Goal: Information Seeking & Learning: Compare options

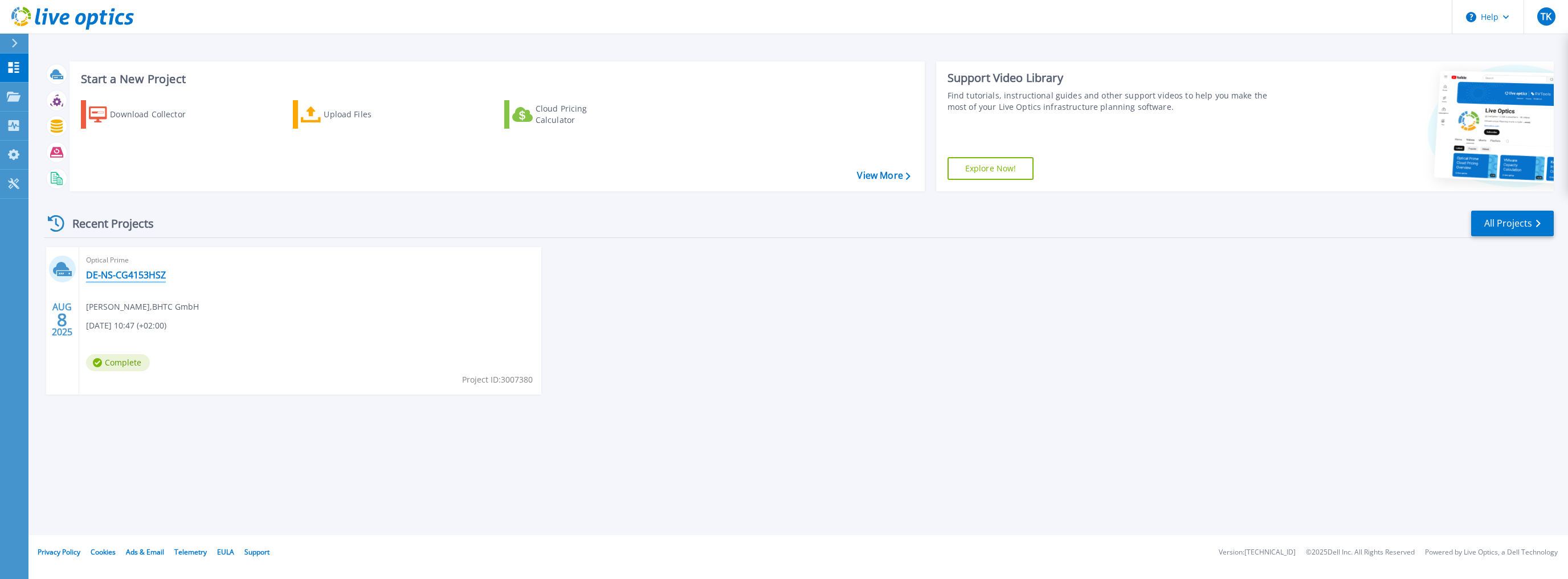
click at [140, 276] on link "DE-NS-CG4153HSZ" at bounding box center [126, 275] width 80 height 12
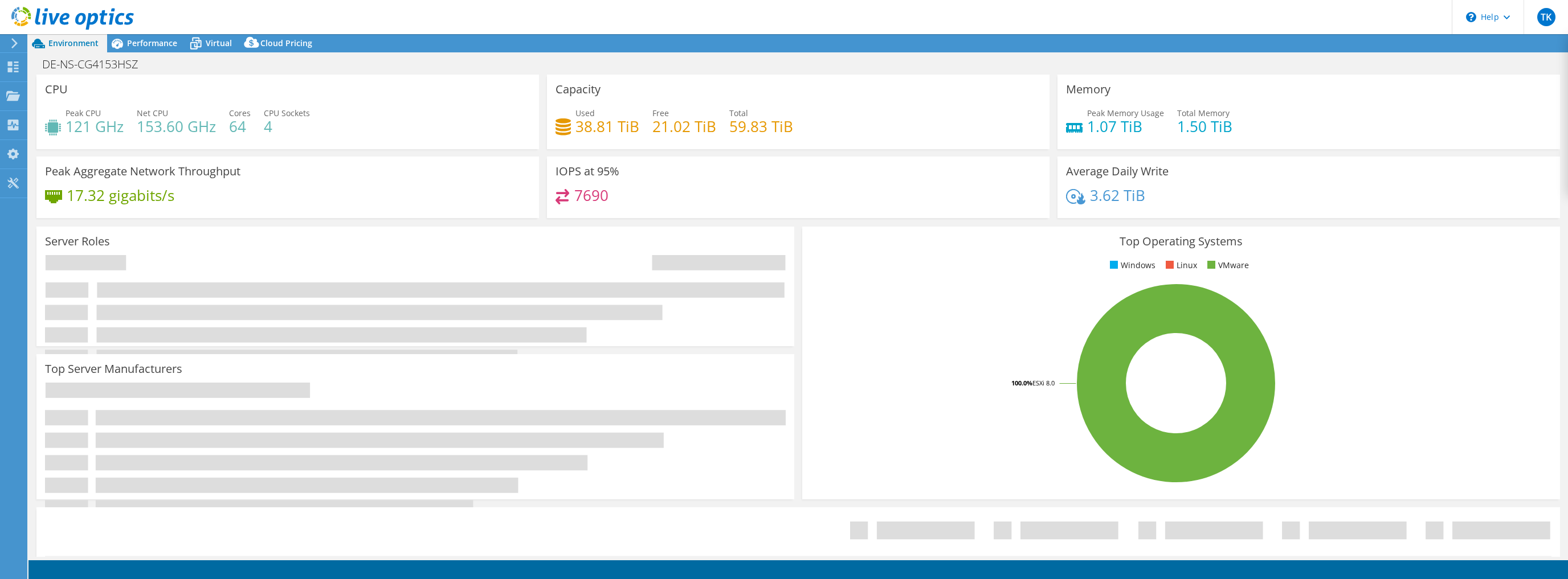
select select "USD"
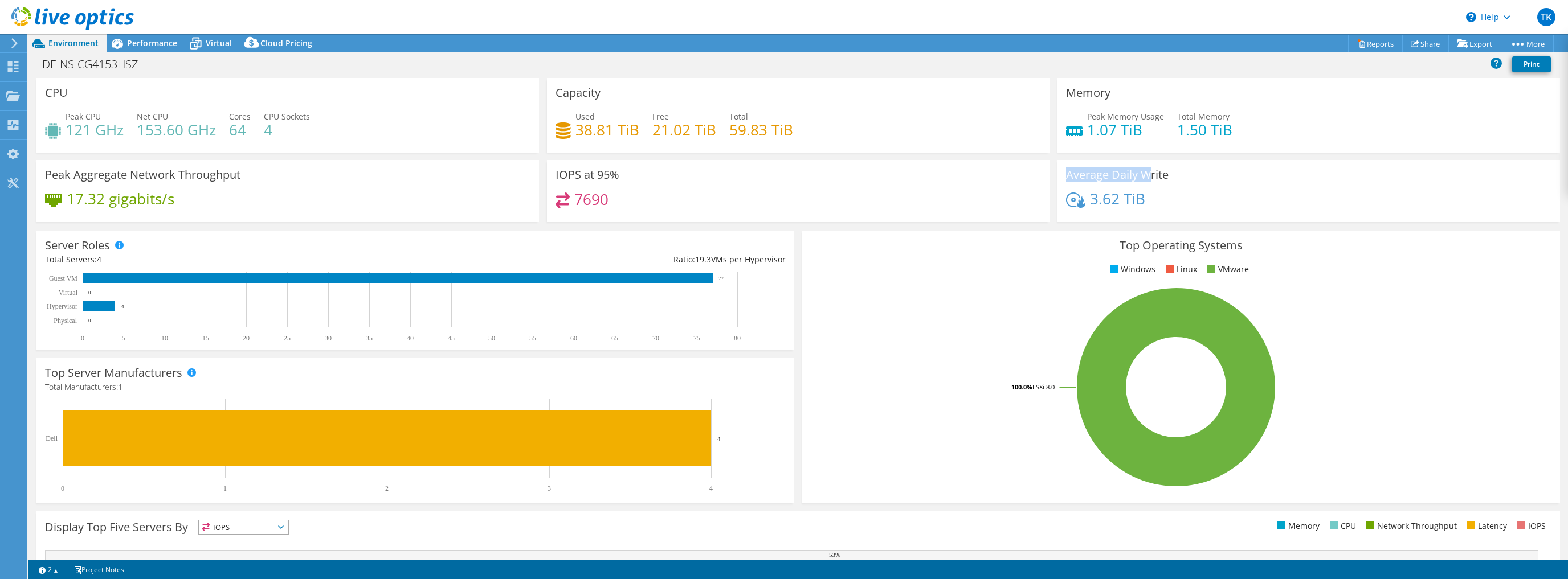
drag, startPoint x: 1056, startPoint y: 177, endPoint x: 1151, endPoint y: 183, distance: 95.2
click at [1149, 171] on div "Average Daily Write 3.62 TiB" at bounding box center [1308, 191] width 503 height 62
click at [1157, 203] on div "3.62 TiB" at bounding box center [1309, 204] width 485 height 24
drag, startPoint x: 1146, startPoint y: 198, endPoint x: 1076, endPoint y: 192, distance: 70.3
click at [1076, 192] on div "3.62 TiB" at bounding box center [1309, 204] width 485 height 24
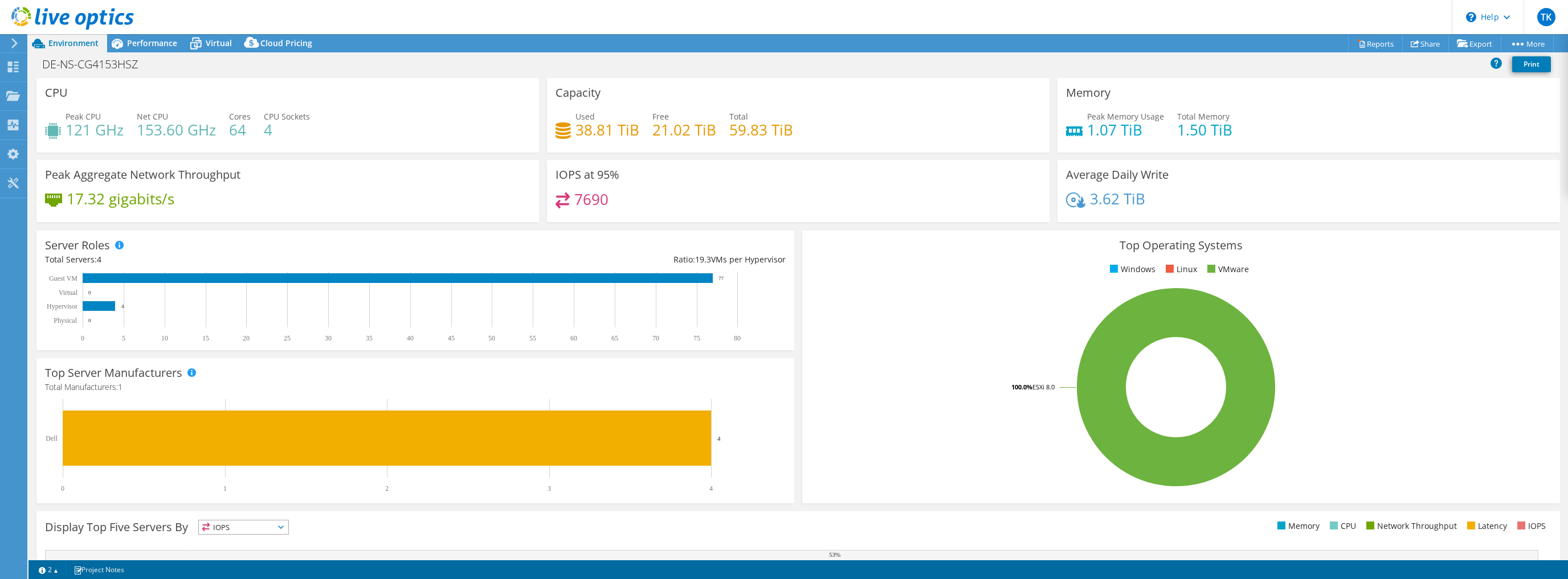
click at [798, 247] on div "Top Operating Systems Windows Linux VMware 100.0% ESXi 8.0" at bounding box center [1181, 367] width 766 height 281
drag, startPoint x: 1087, startPoint y: 191, endPoint x: 1158, endPoint y: 203, distance: 72.0
click at [1158, 203] on div "3.62 TiB" at bounding box center [1309, 204] width 485 height 24
click at [810, 273] on ul "Windows Linux VMware" at bounding box center [1180, 269] width 740 height 13
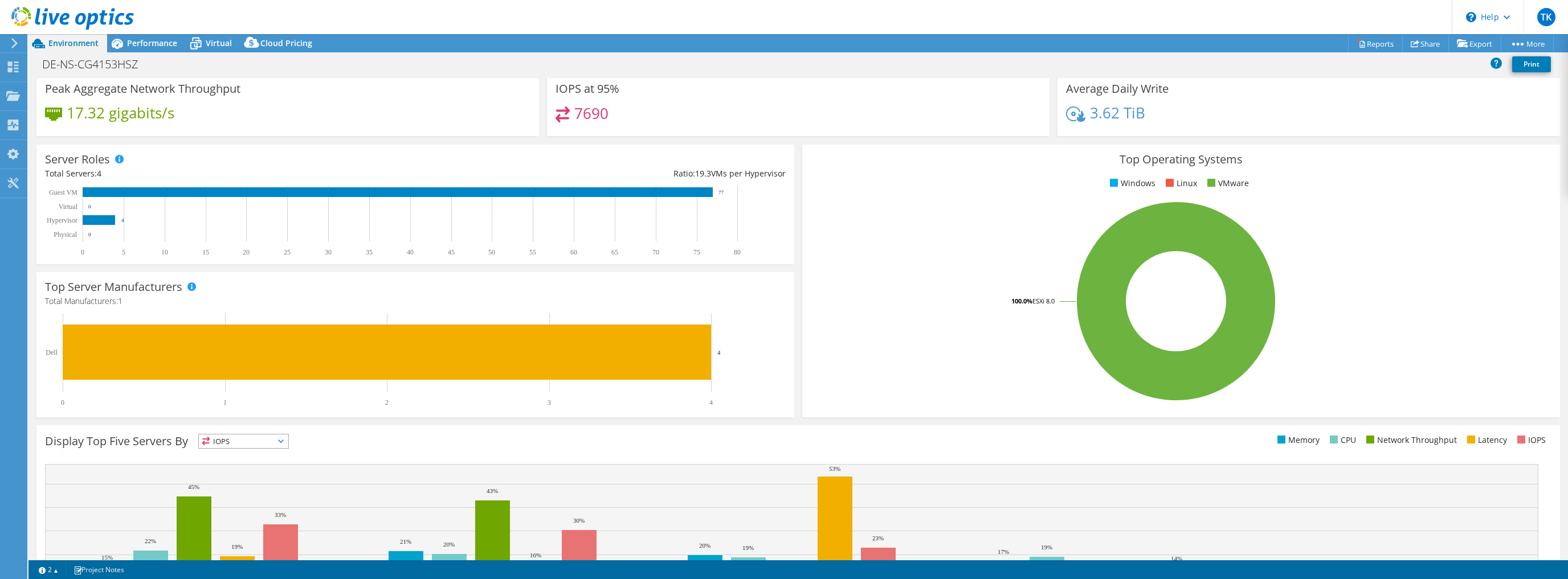
scroll to position [181, 0]
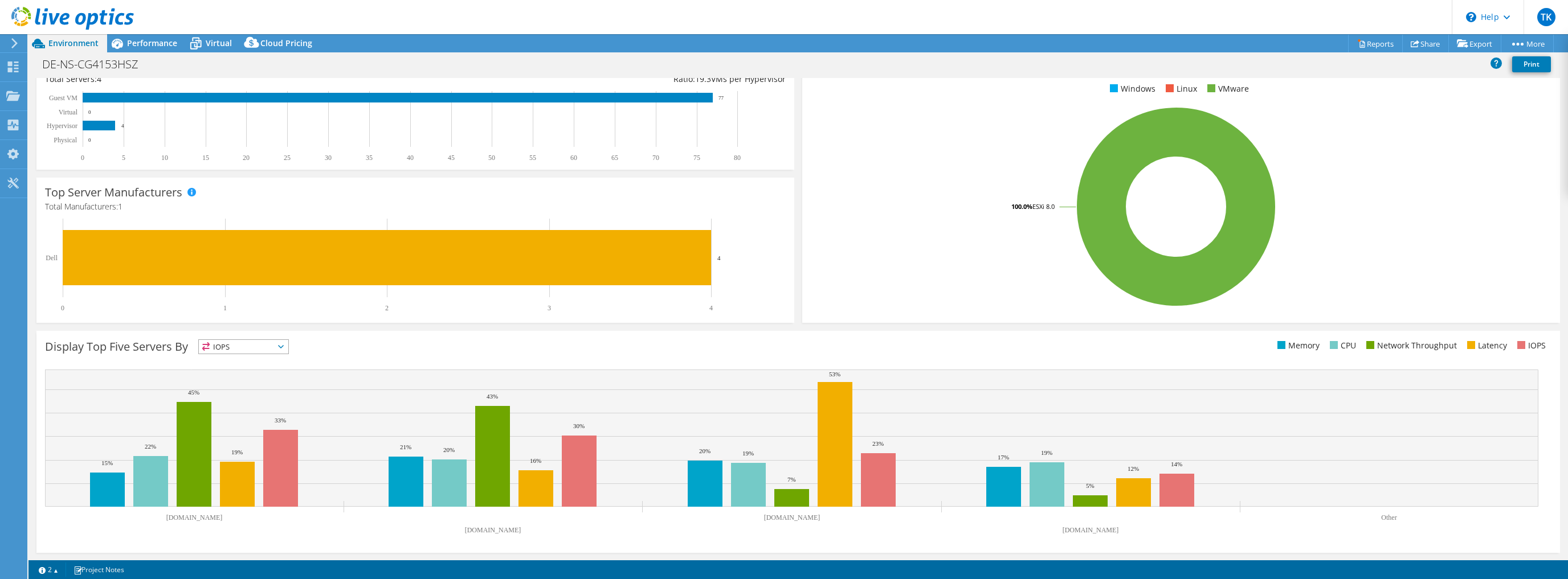
click at [258, 347] on span "IOPS" at bounding box center [243, 347] width 89 height 14
click at [230, 426] on li "Latency" at bounding box center [243, 424] width 89 height 16
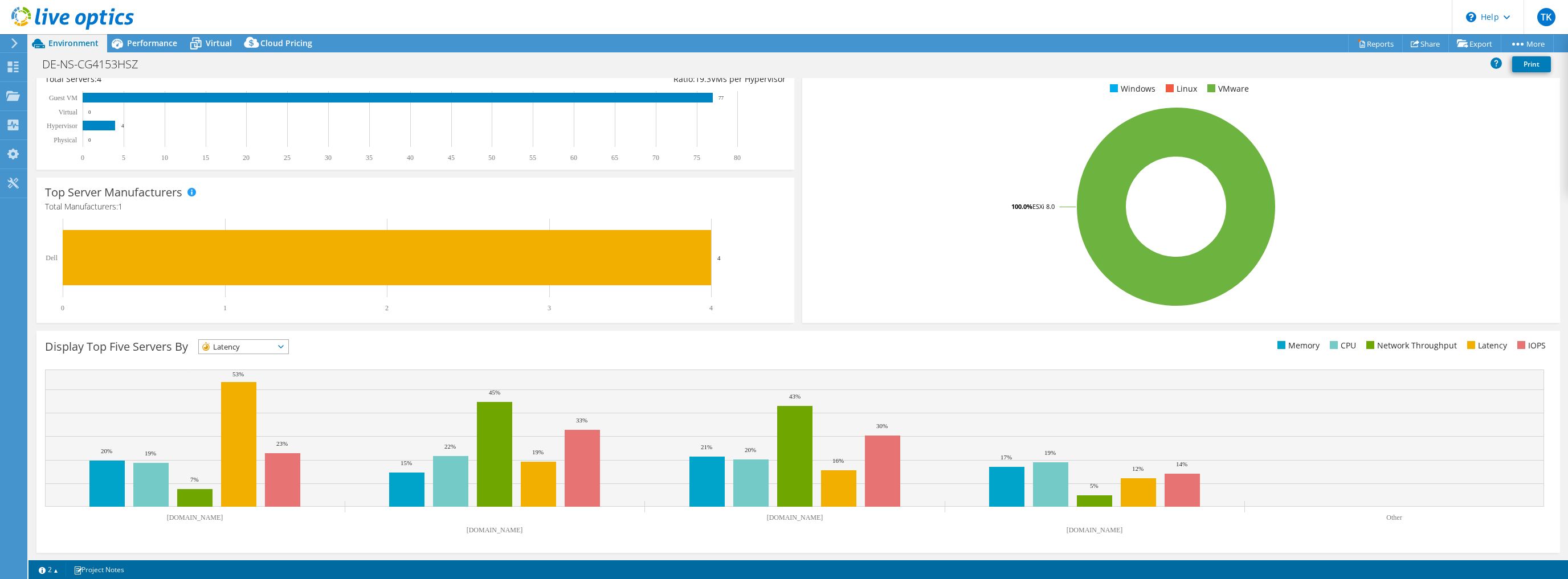
click at [486, 353] on div "Display Top Five Servers By Latency IOPS" at bounding box center [421, 348] width 753 height 19
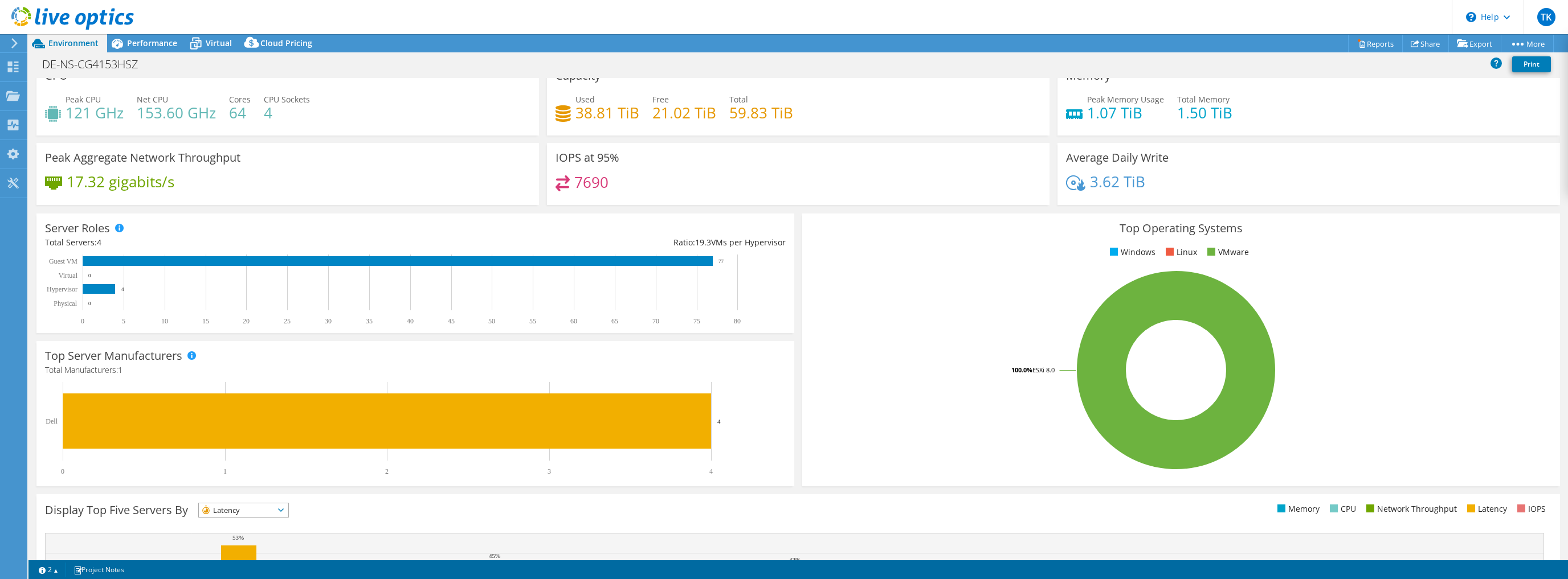
scroll to position [0, 0]
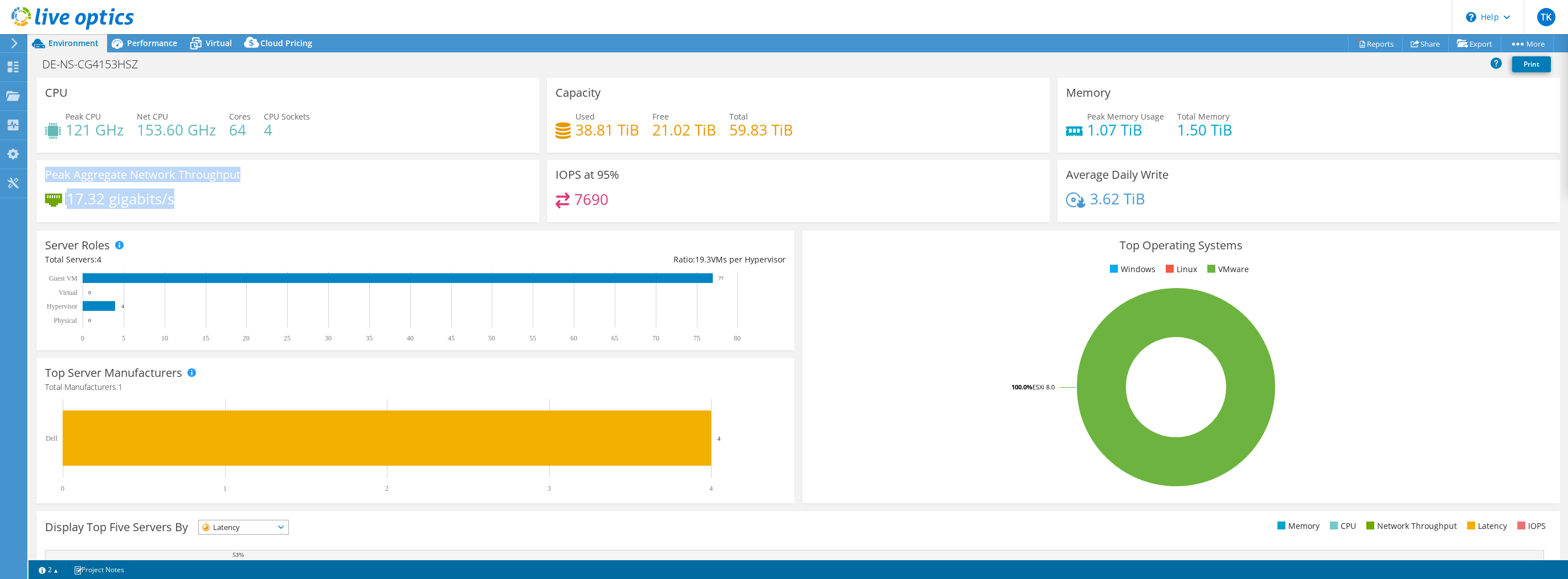
drag, startPoint x: 177, startPoint y: 202, endPoint x: 89, endPoint y: 185, distance: 89.6
click at [41, 165] on div "Peak Aggregate Network Throughput 17.32 gigabits/s" at bounding box center [287, 191] width 503 height 62
click at [225, 202] on div "17.32 gigabits/s" at bounding box center [287, 204] width 485 height 24
click at [155, 47] on span "Performance" at bounding box center [152, 43] width 50 height 11
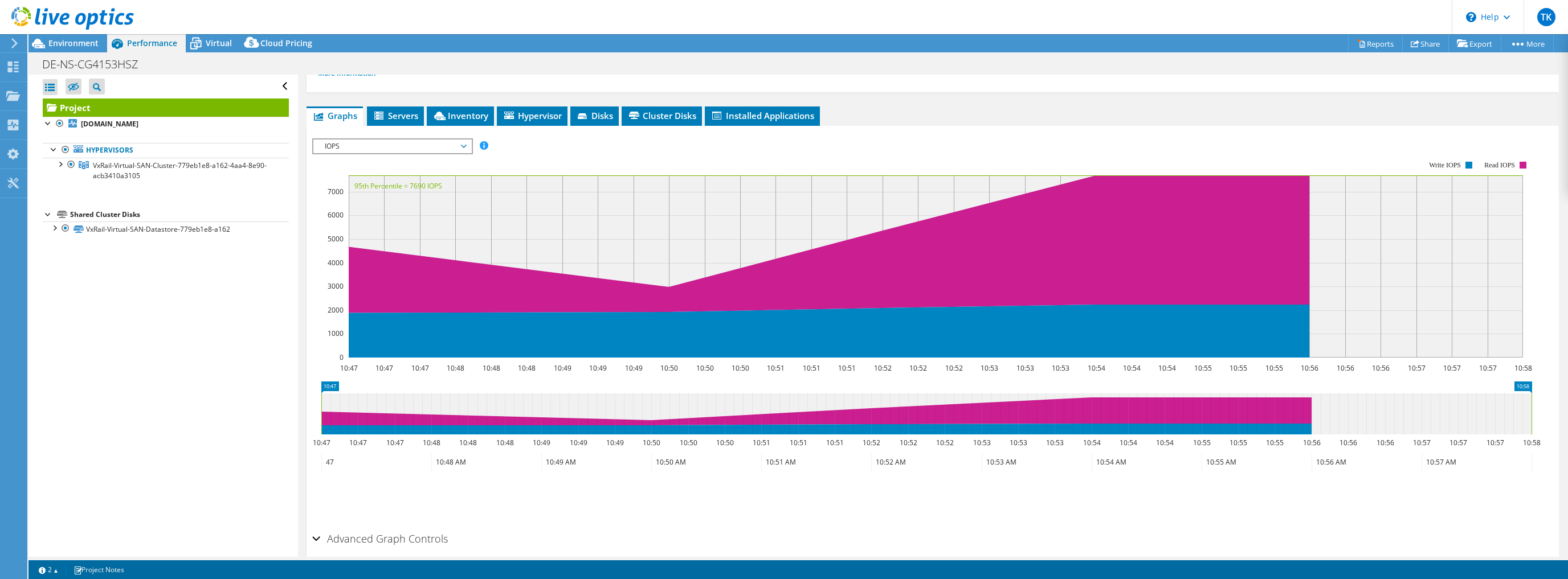
scroll to position [91, 0]
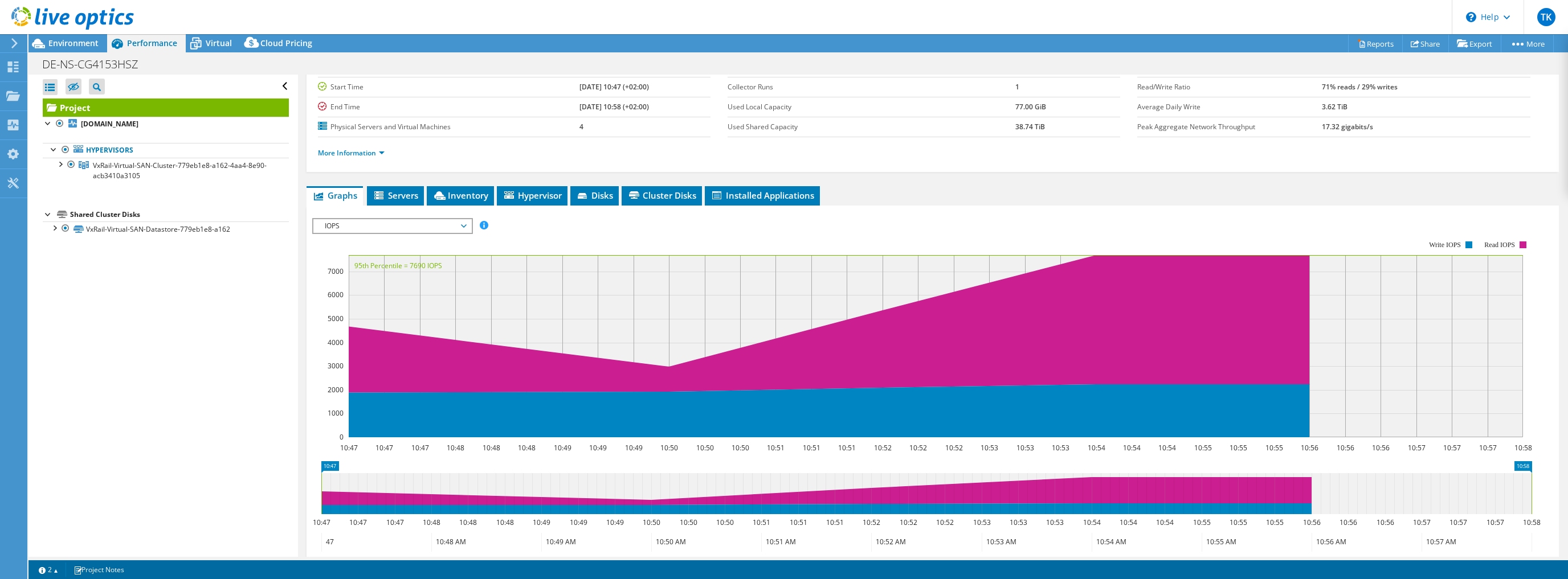
click at [601, 219] on div "IOPS Disk Throughput IO Size Latency Queue Depth CPU Percentage Memory Page Fau…" at bounding box center [932, 225] width 1241 height 15
click at [203, 41] on icon at bounding box center [195, 43] width 20 height 20
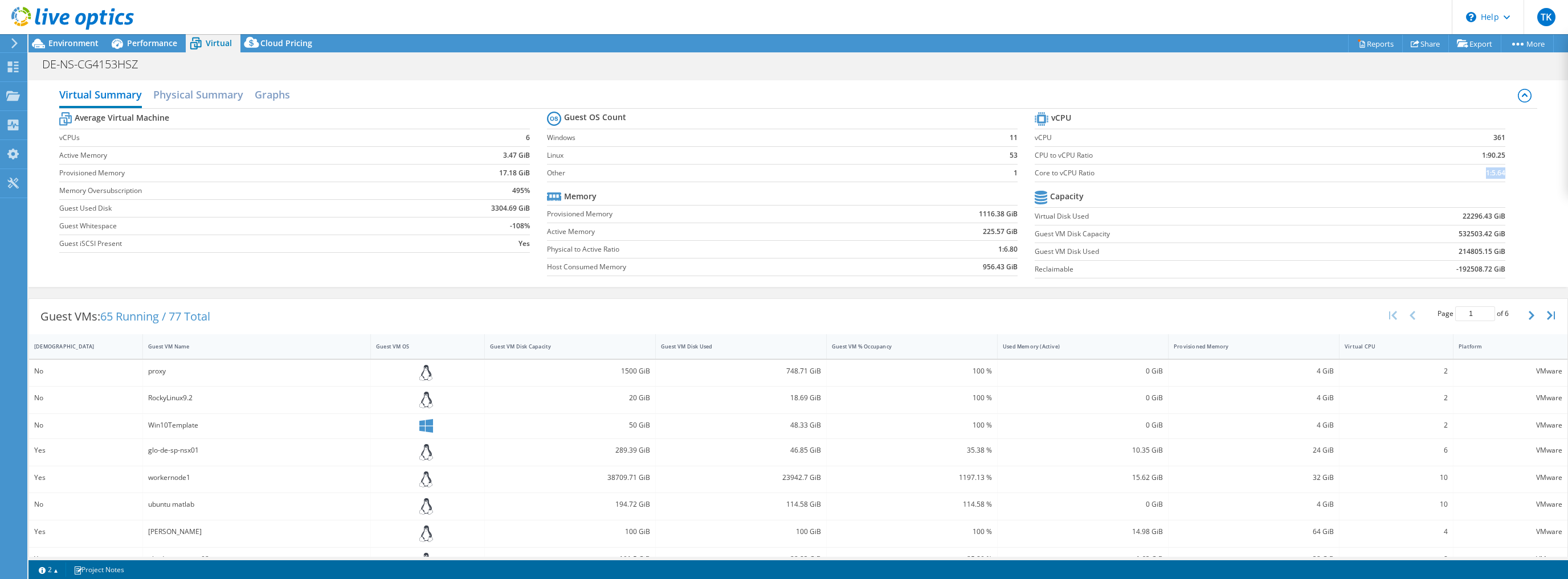
drag, startPoint x: 1475, startPoint y: 172, endPoint x: 1520, endPoint y: 172, distance: 45.0
click at [1520, 172] on div "Average Virtual Machine vCPUs 6 Active Memory 3.47 GiB Provisioned Memory 17.18…" at bounding box center [798, 196] width 1478 height 175
drag, startPoint x: 1479, startPoint y: 172, endPoint x: 1503, endPoint y: 173, distance: 24.0
click at [1503, 173] on section "vCPU vCPU 361 CPU to vCPU Ratio 1:90.25 Core to vCPU Ratio 1:5.64 Capacity Virt…" at bounding box center [1278, 196] width 487 height 174
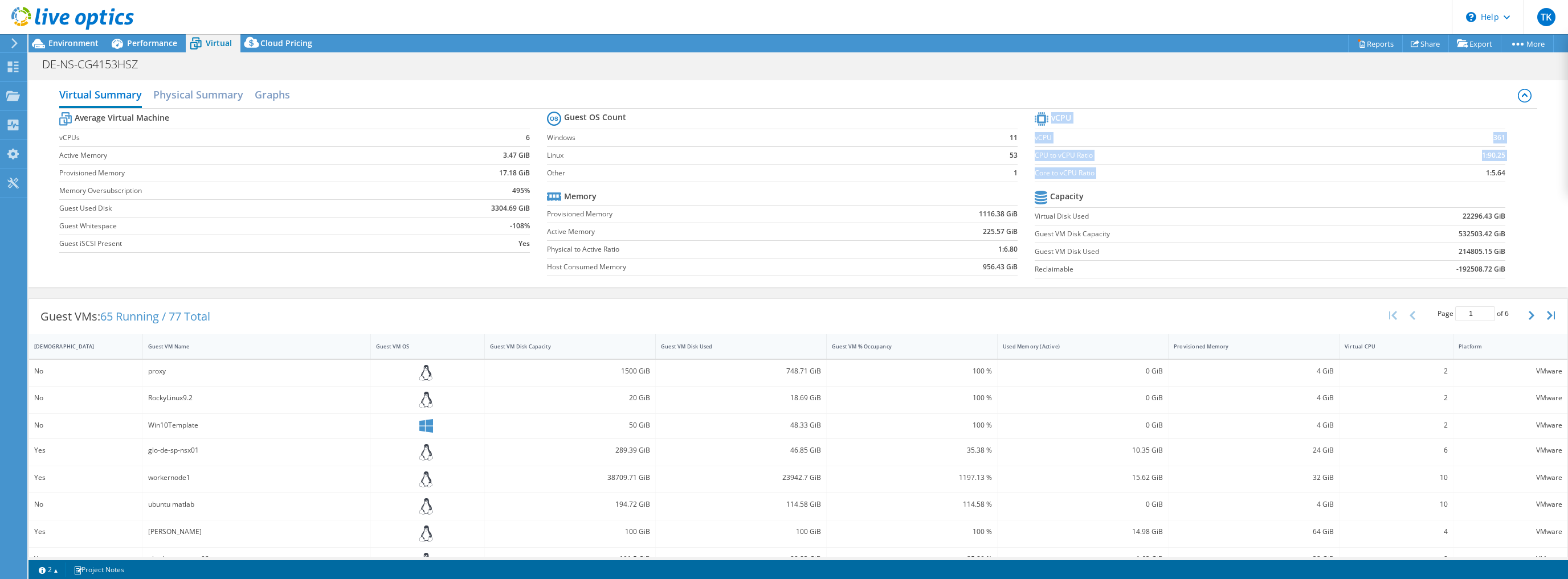
click at [1503, 173] on section "vCPU vCPU 361 CPU to vCPU Ratio 1:90.25 Core to vCPU Ratio 1:5.64 Capacity Virt…" at bounding box center [1278, 196] width 487 height 174
drag, startPoint x: 1498, startPoint y: 174, endPoint x: 1471, endPoint y: 173, distance: 27.0
click at [1471, 173] on td "1:5.64" at bounding box center [1444, 173] width 124 height 18
click at [1455, 188] on td at bounding box center [1416, 197] width 178 height 20
click at [136, 44] on span "Performance" at bounding box center [152, 43] width 50 height 11
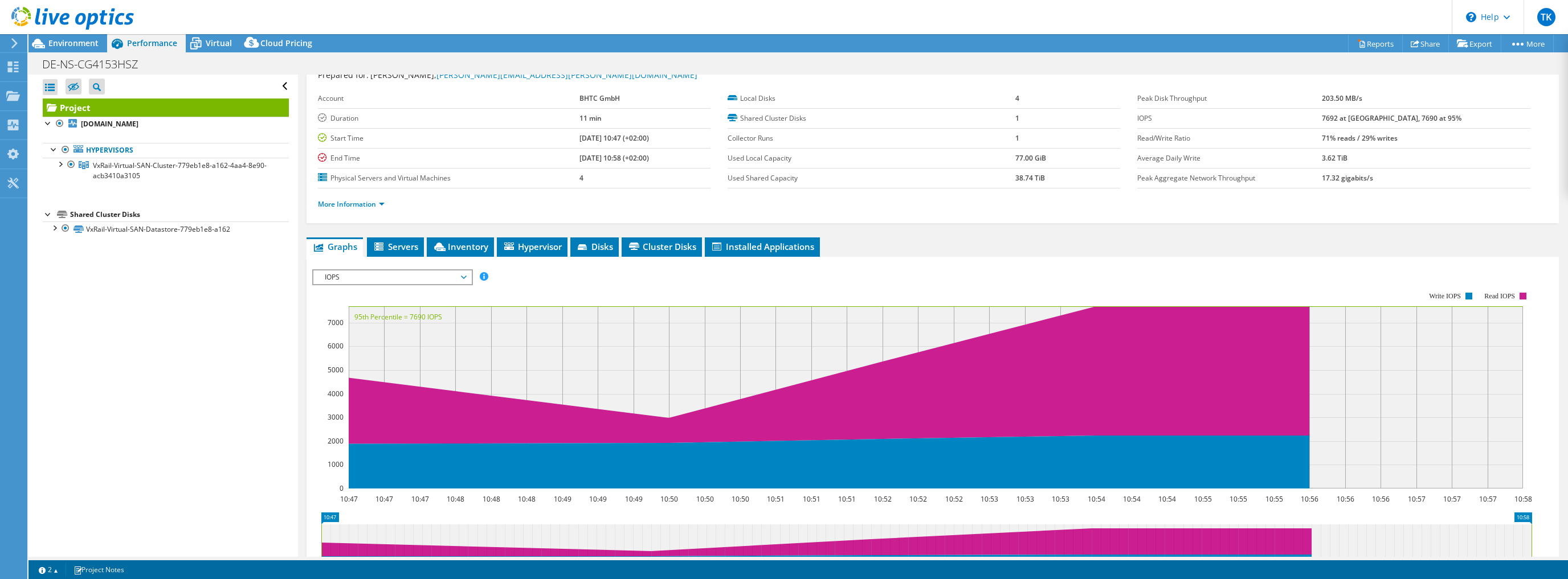
scroll to position [35, 0]
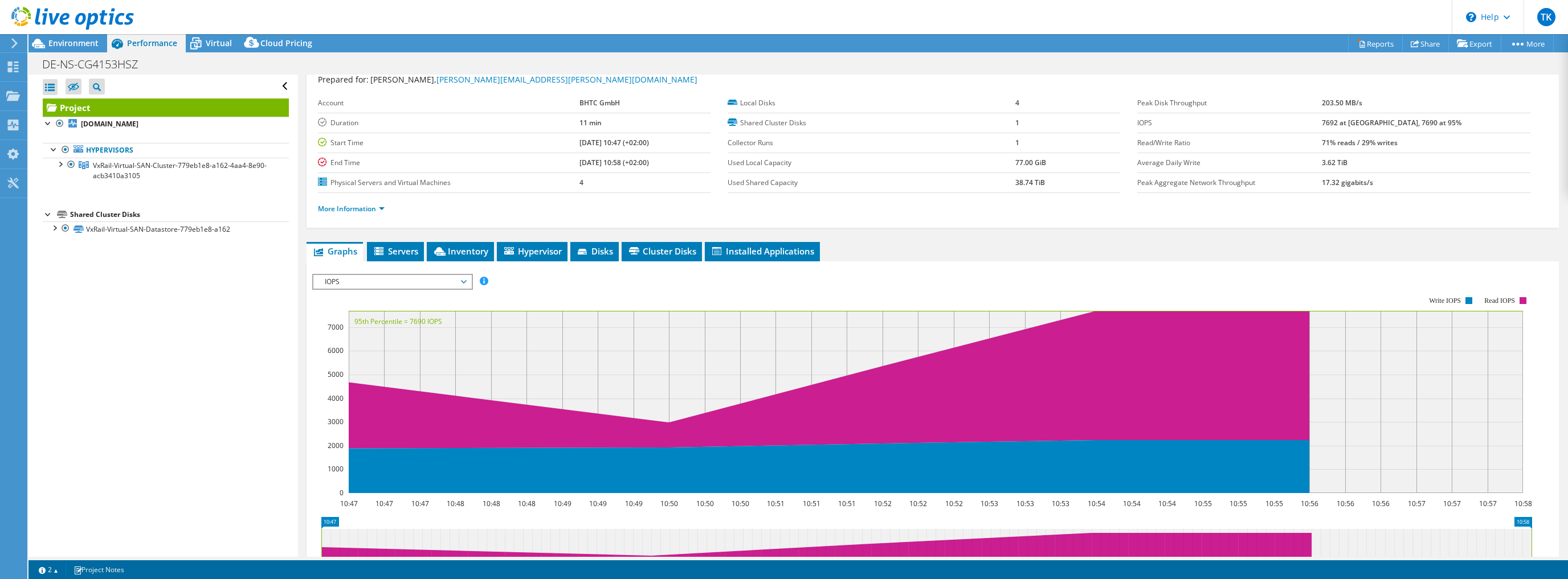
click at [437, 280] on span "IOPS" at bounding box center [392, 282] width 146 height 14
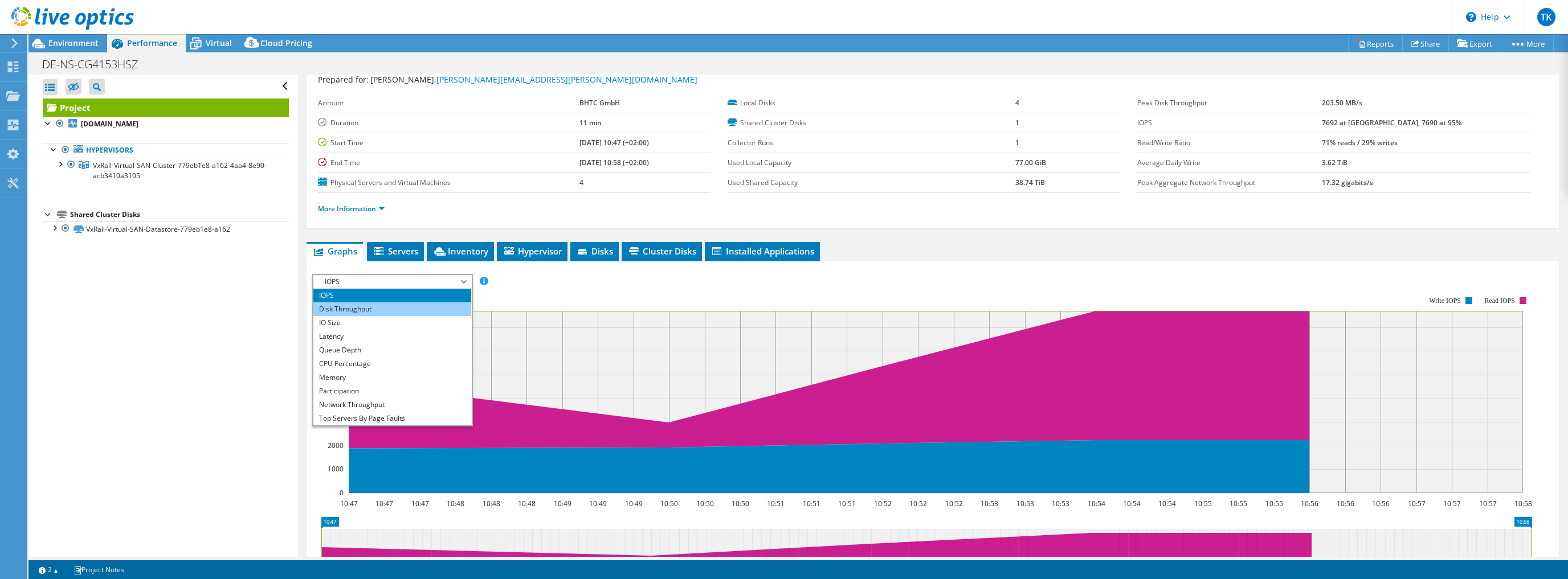
click at [368, 313] on li "Disk Throughput" at bounding box center [393, 309] width 158 height 14
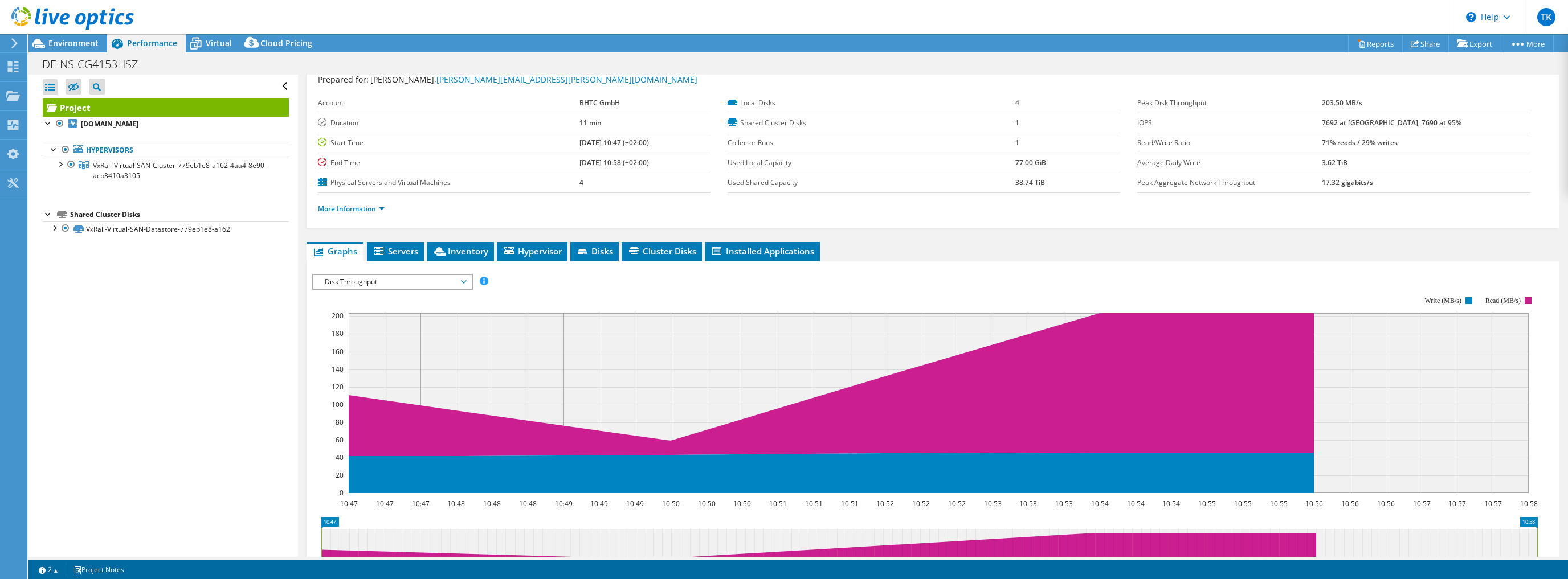
click at [447, 275] on span "Disk Throughput" at bounding box center [392, 282] width 146 height 14
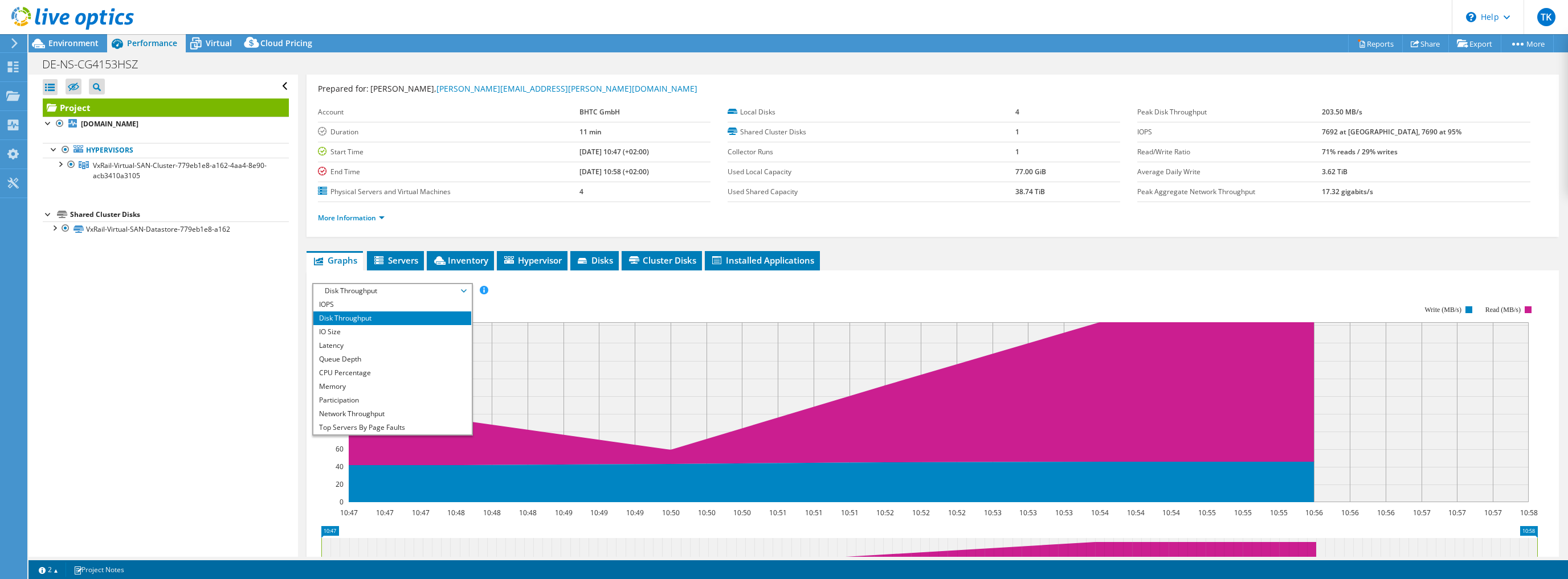
scroll to position [0, 0]
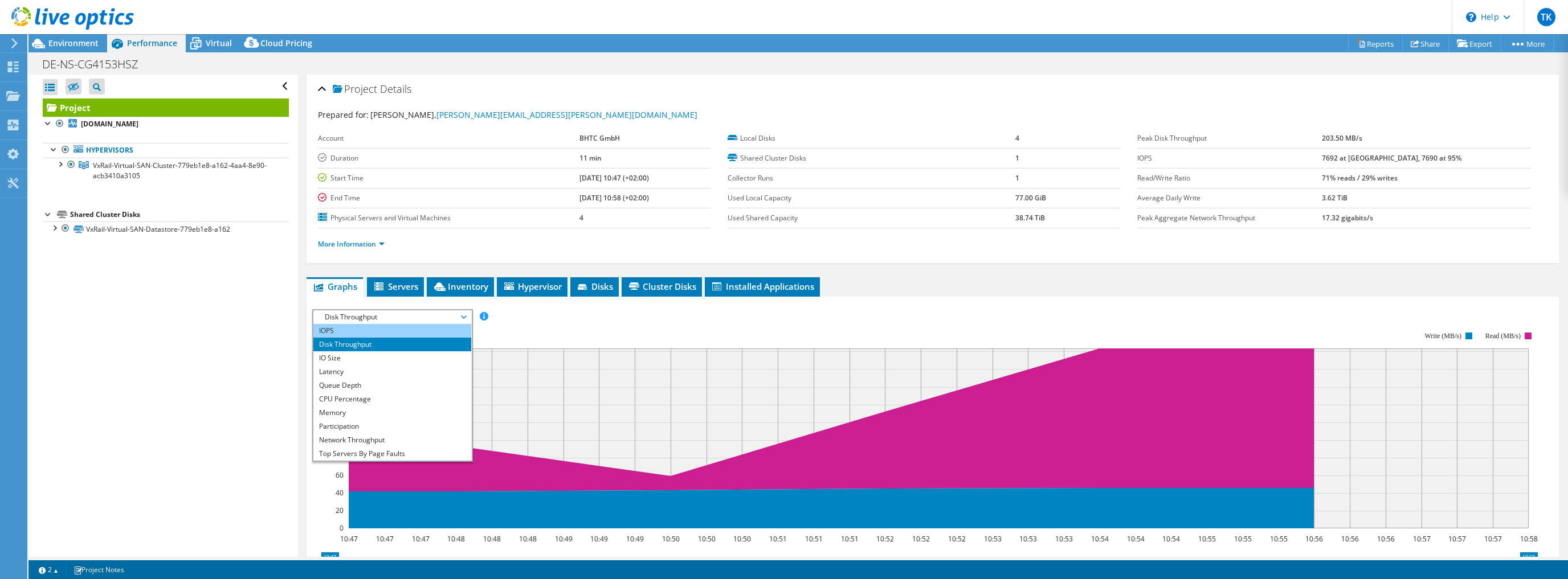
click at [344, 330] on li "IOPS" at bounding box center [393, 331] width 158 height 14
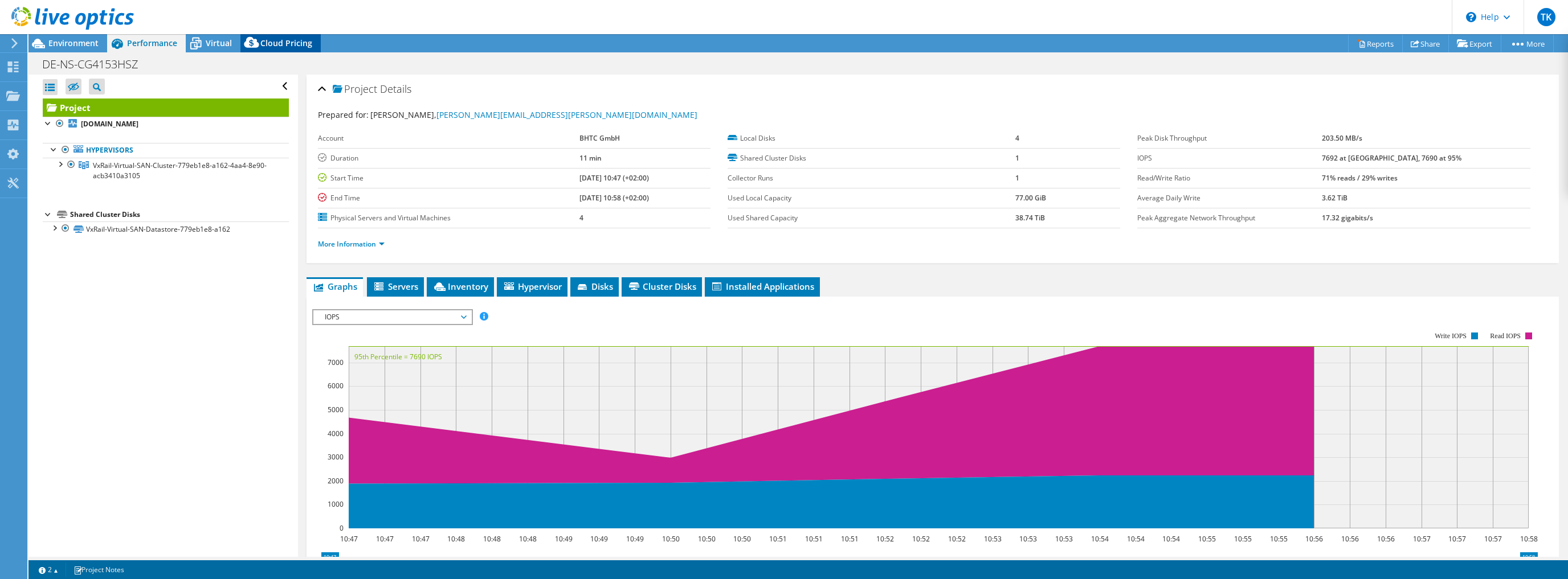
click at [289, 38] on span "Cloud Pricing" at bounding box center [286, 43] width 52 height 11
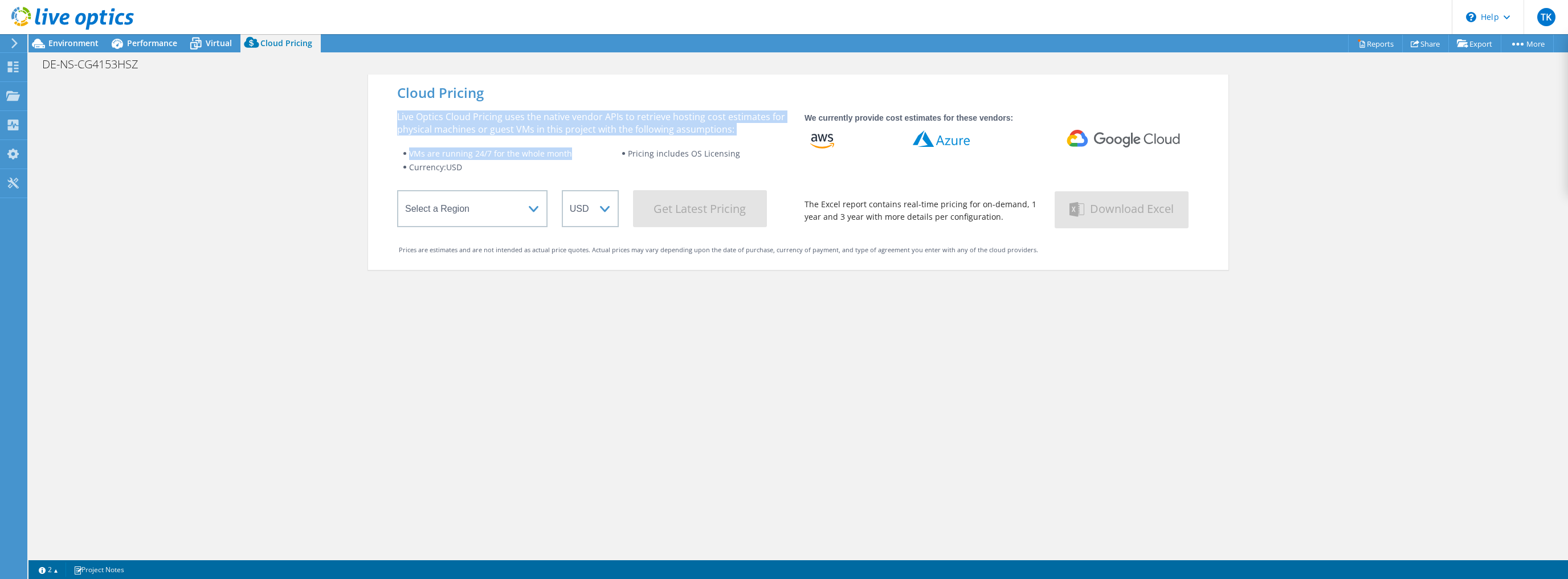
drag, startPoint x: 523, startPoint y: 109, endPoint x: 577, endPoint y: 141, distance: 62.8
click at [577, 141] on div "Live Optics Cloud Pricing uses the native vendor APIs to retrieve hosting cost …" at bounding box center [594, 169] width 393 height 117
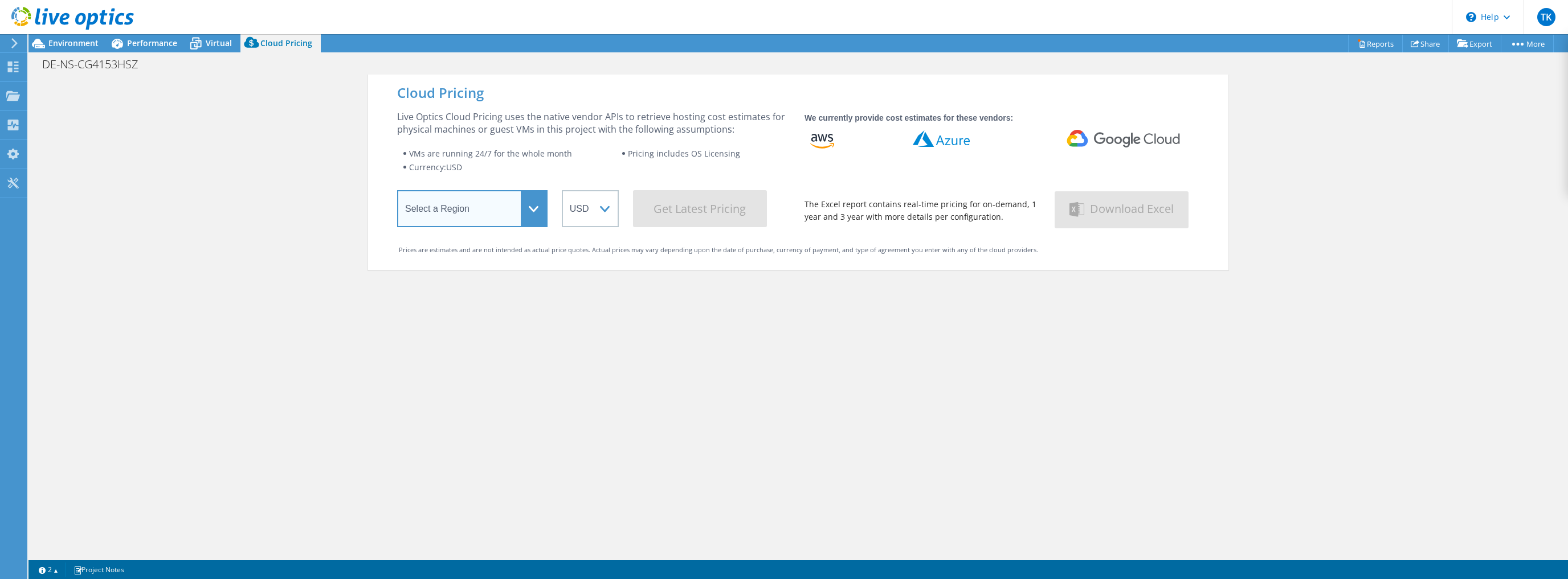
click at [522, 207] on select "Select a Region [GEOGRAPHIC_DATA] ([GEOGRAPHIC_DATA]) [GEOGRAPHIC_DATA] ([GEOGR…" at bounding box center [472, 209] width 151 height 37
select select "EUFrankfurt"
click at [397, 192] on select "Select a Region [GEOGRAPHIC_DATA] ([GEOGRAPHIC_DATA]) [GEOGRAPHIC_DATA] ([GEOGR…" at bounding box center [472, 209] width 151 height 37
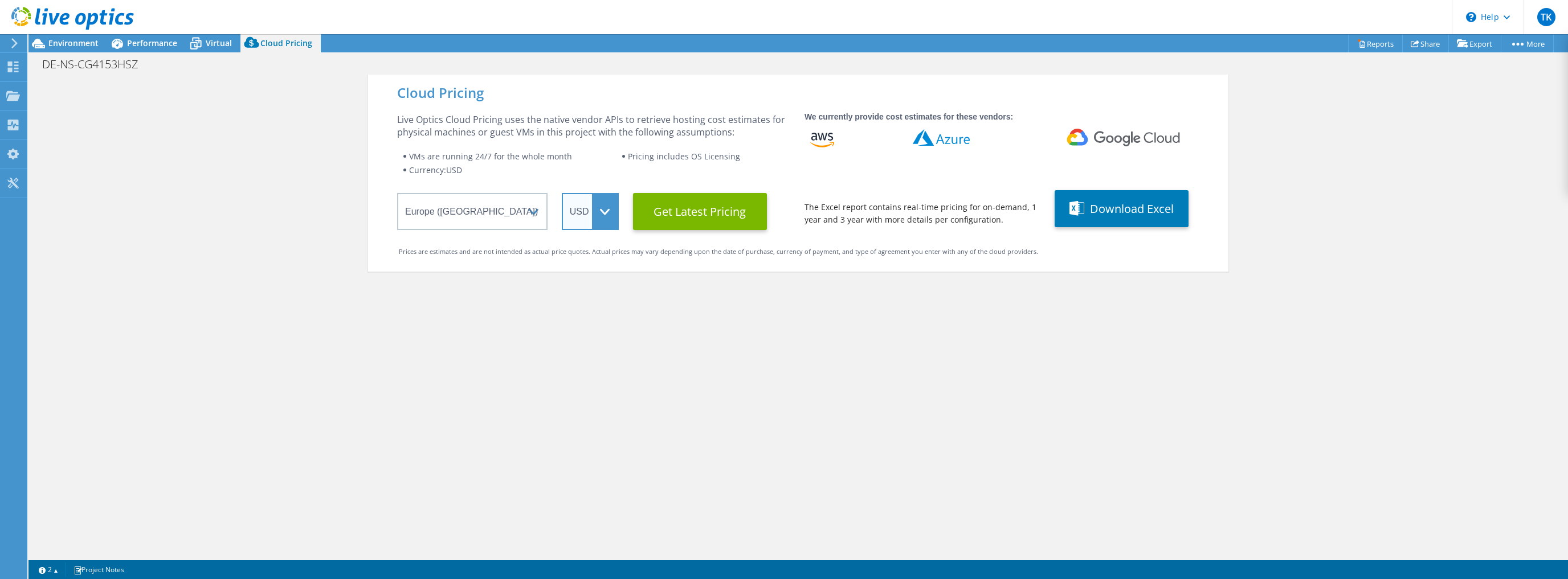
click at [606, 222] on select "ARS AUD BRL CAD CHF CLP CNY DKK EUR GBP HKD HUF INR JPY MXN MYR NOK NZD PEN SEK…" at bounding box center [590, 212] width 57 height 37
click at [562, 193] on select "ARS AUD BRL CAD CHF CLP CNY DKK EUR GBP HKD HUF INR JPY MXN MYR NOK NZD PEN SEK…" at bounding box center [590, 212] width 57 height 37
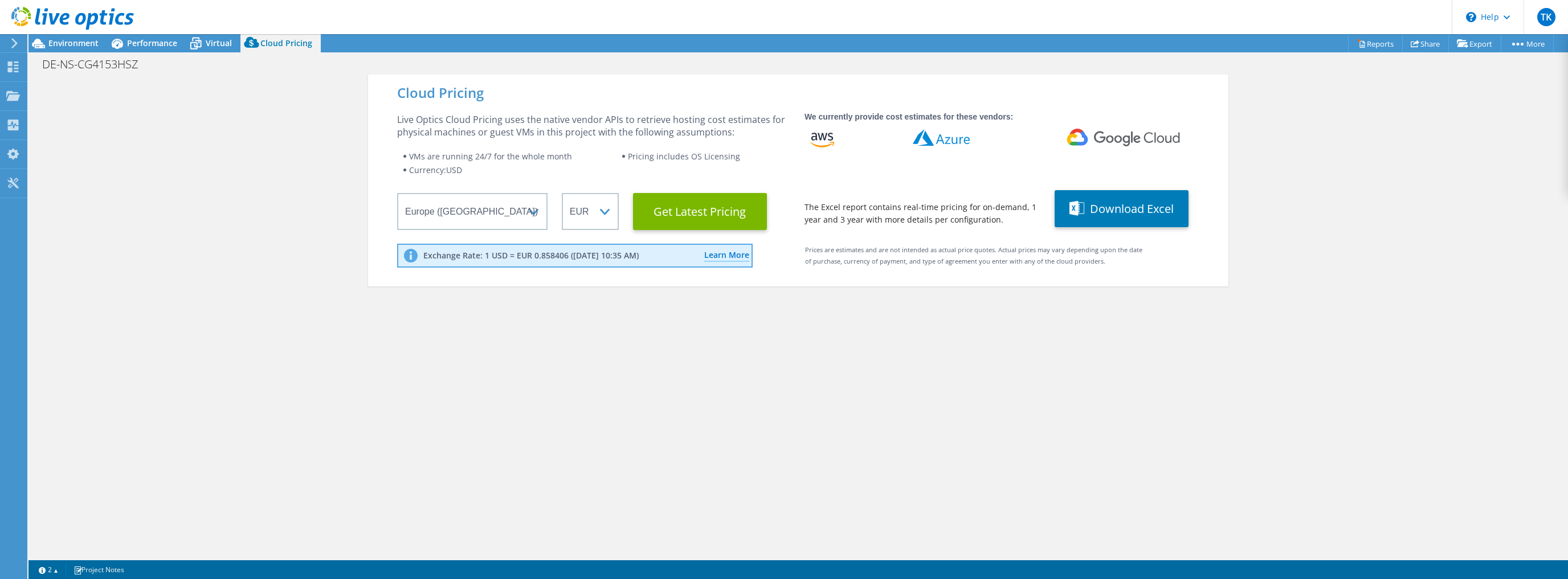
click at [684, 295] on div "Cloud Pricing Live Optics Cloud Pricing uses the native vendor APIs to retrieve…" at bounding box center [797, 364] width 860 height 579
drag, startPoint x: 494, startPoint y: 256, endPoint x: 564, endPoint y: 254, distance: 70.0
click at [564, 254] on p "Exchange Rate: 1 USD = EUR 0.858406 ([DATE] 10:35 AM)" at bounding box center [531, 256] width 215 height 10
click at [582, 271] on div "Exchange Rate: 1 USD = EUR 0.858406 ([DATE] 10:35 AM) Learn More Live Optics us…" at bounding box center [565, 260] width 336 height 32
click at [729, 221] on Latest "Get Latest Pricing" at bounding box center [700, 212] width 134 height 37
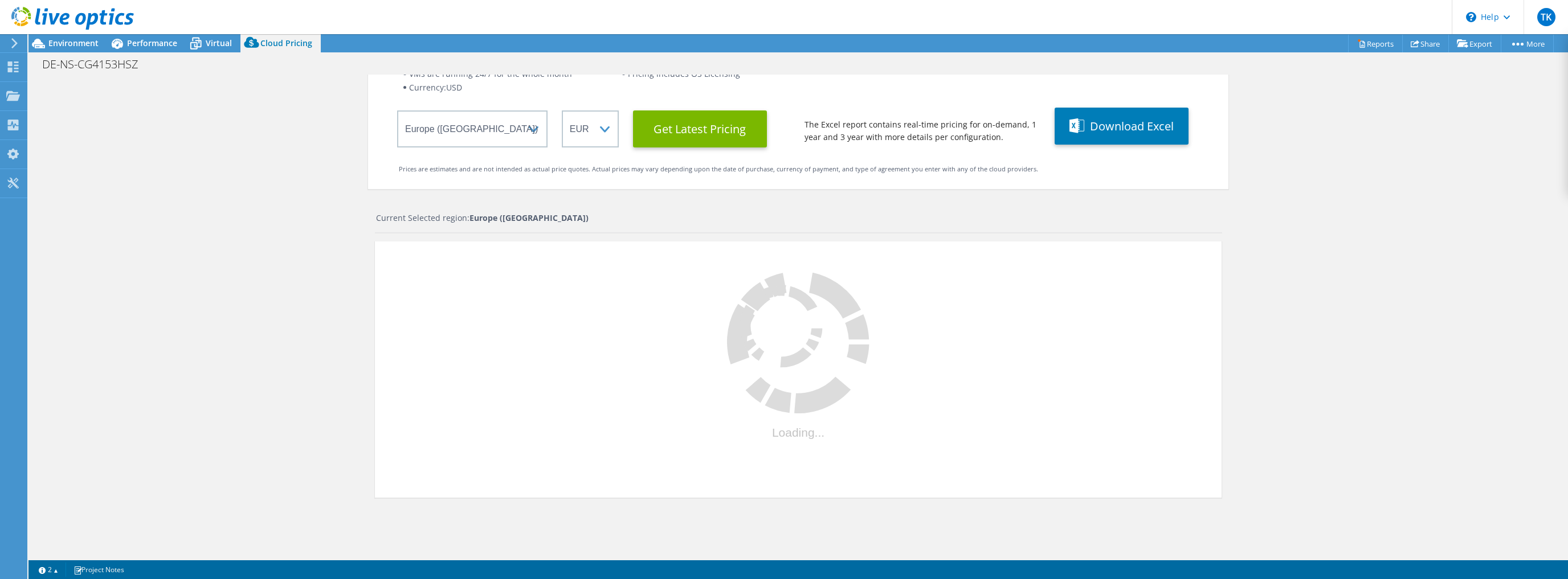
scroll to position [96, 0]
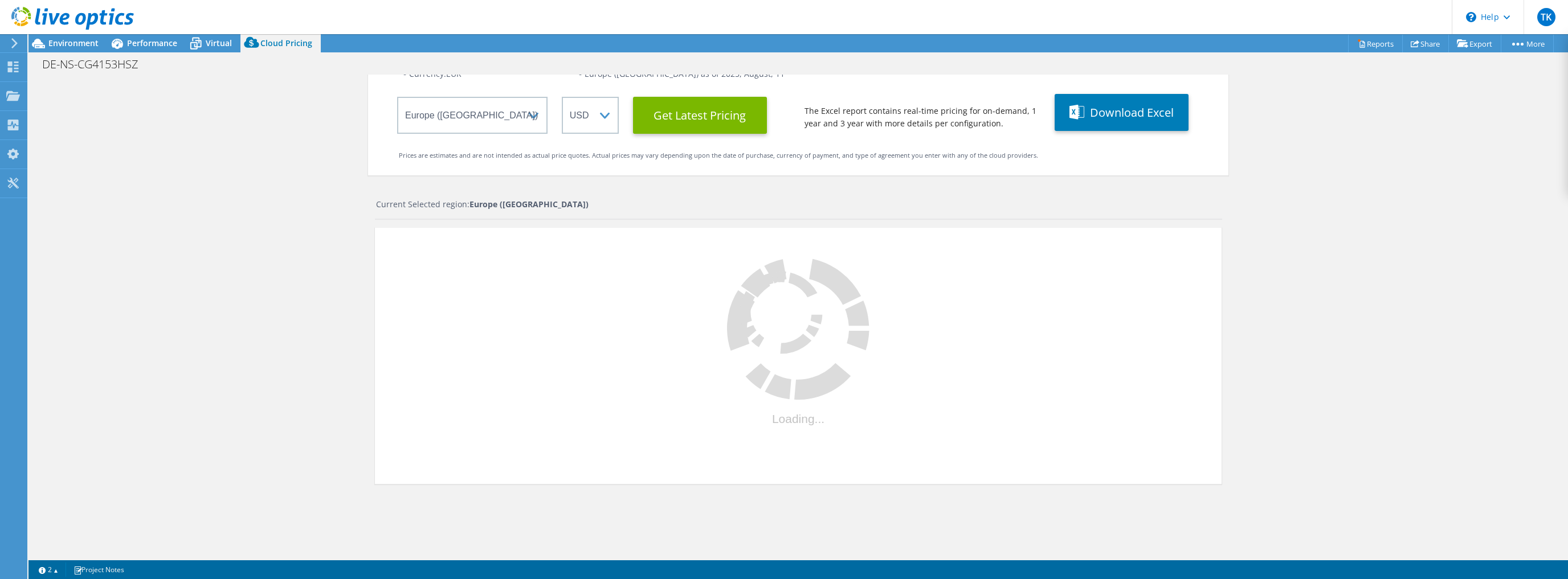
select select "EUR"
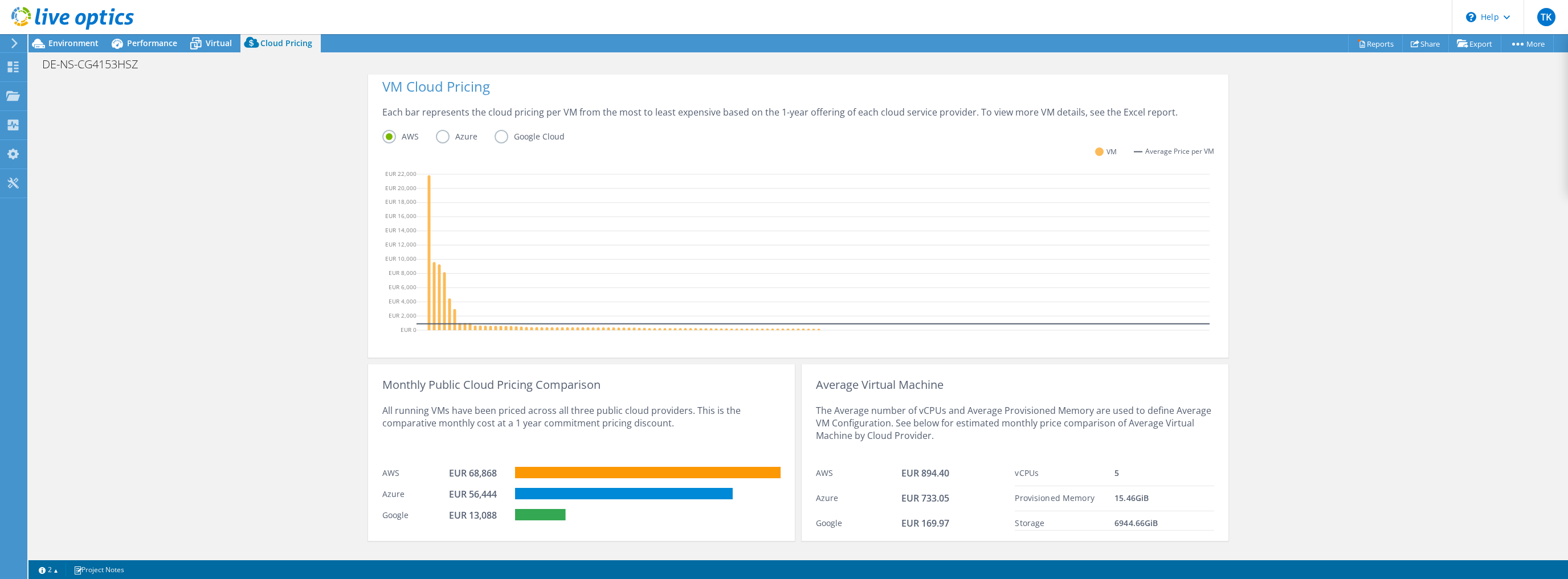
scroll to position [292, 0]
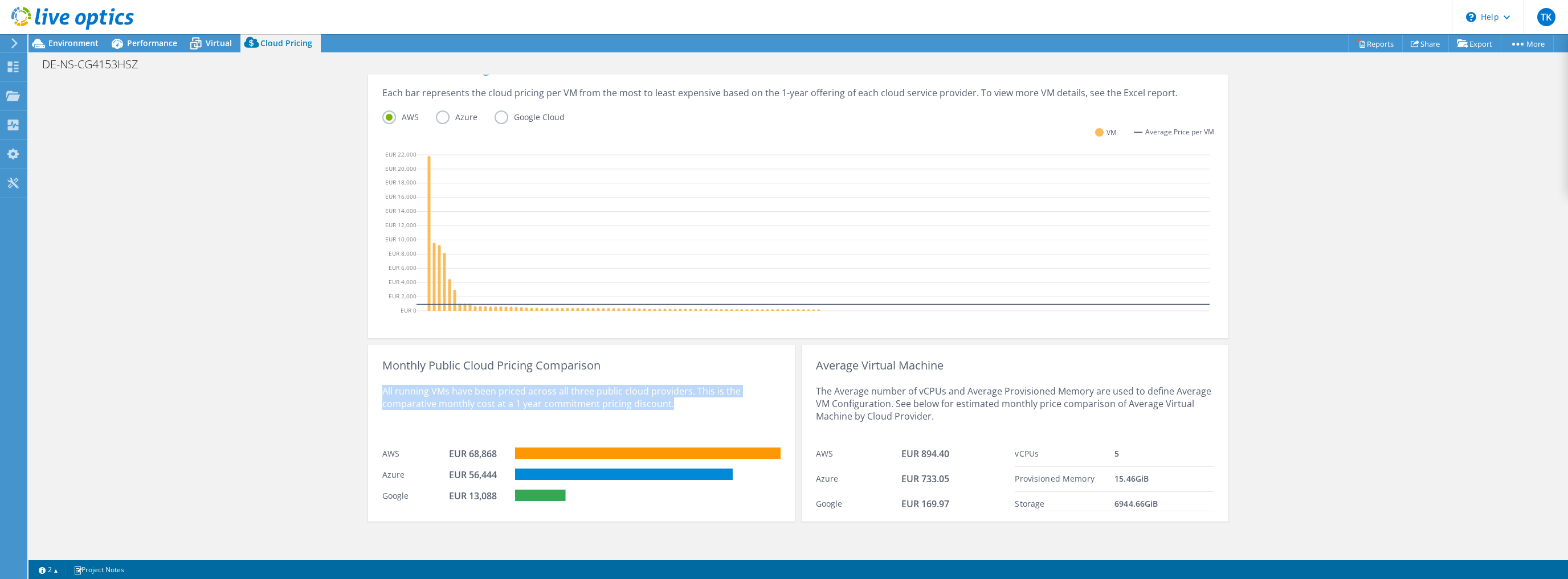
drag, startPoint x: 421, startPoint y: 387, endPoint x: 695, endPoint y: 407, distance: 274.7
click at [695, 407] on div "Monthly Public Cloud Pricing Comparison All running VMs have been priced across…" at bounding box center [581, 433] width 427 height 177
click at [695, 407] on div "All running VMs have been priced across all three public cloud providers. This …" at bounding box center [581, 407] width 398 height 70
click at [594, 500] on div at bounding box center [648, 497] width 265 height 15
click at [500, 115] on label "Google Cloud" at bounding box center [538, 117] width 87 height 14
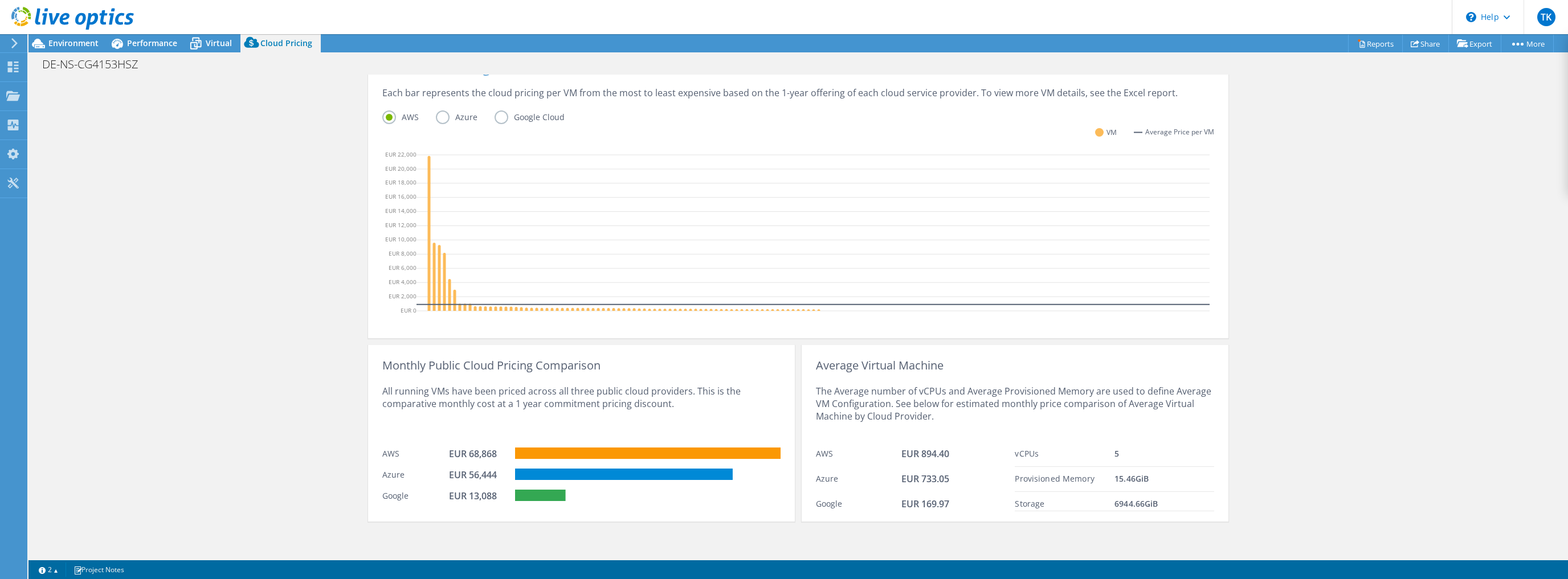
click at [0, 0] on input "Google Cloud" at bounding box center [0, 0] width 0 height 0
click at [440, 118] on label "Azure" at bounding box center [465, 117] width 58 height 14
click at [0, 0] on input "Azure" at bounding box center [0, 0] width 0 height 0
click at [393, 118] on label "AWS" at bounding box center [409, 117] width 54 height 14
click at [0, 0] on input "AWS" at bounding box center [0, 0] width 0 height 0
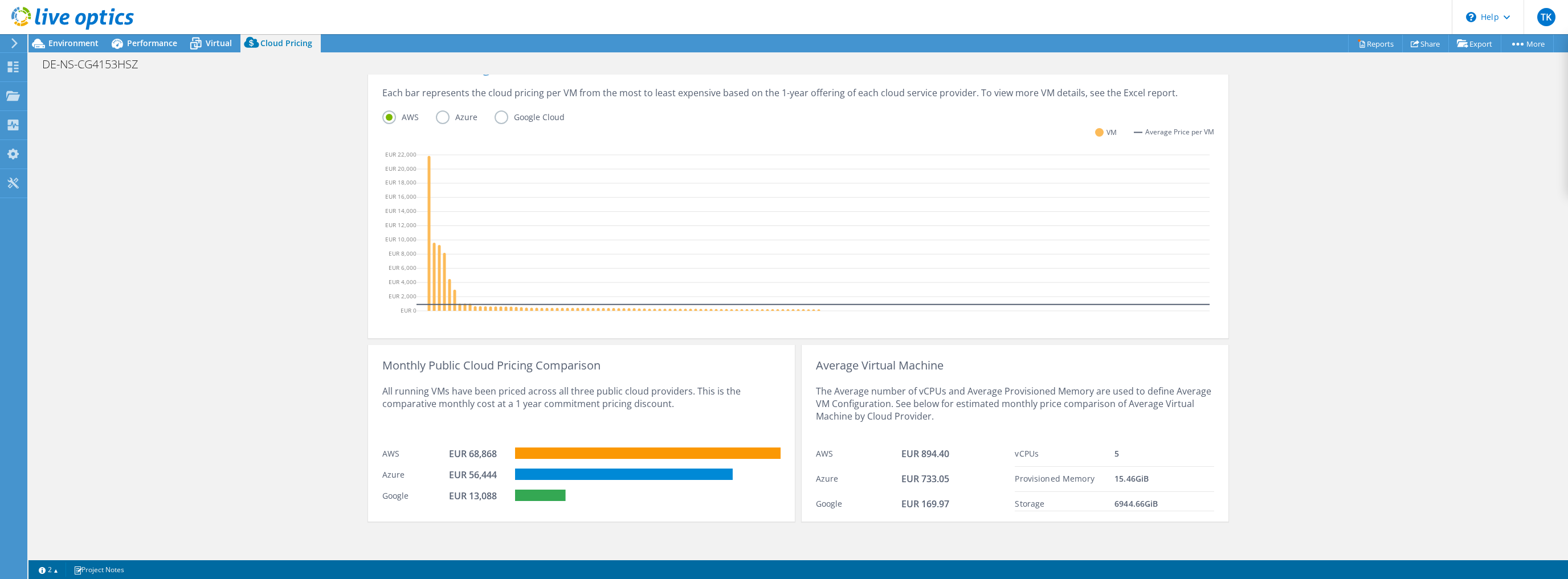
click at [437, 118] on label "Azure" at bounding box center [465, 117] width 58 height 14
click at [0, 0] on input "Azure" at bounding box center [0, 0] width 0 height 0
click at [502, 119] on label "Google Cloud" at bounding box center [538, 117] width 87 height 14
click at [0, 0] on input "Google Cloud" at bounding box center [0, 0] width 0 height 0
drag, startPoint x: 447, startPoint y: 496, endPoint x: 514, endPoint y: 490, distance: 67.3
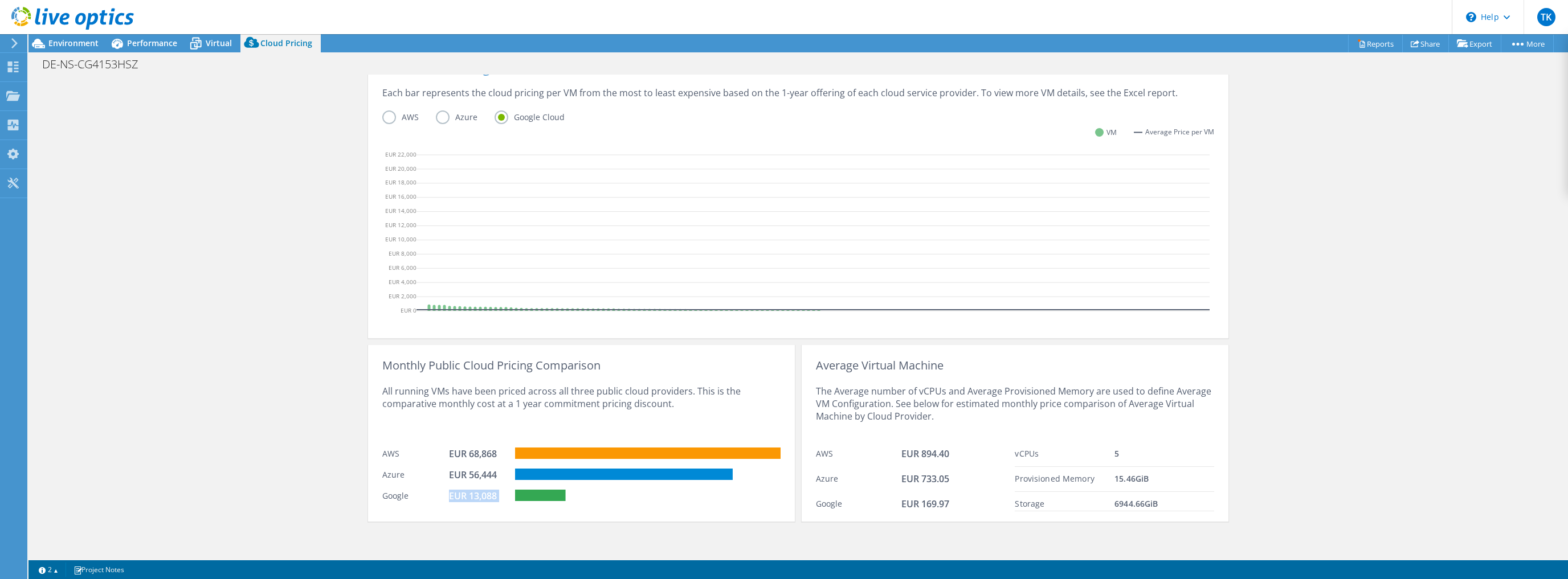
click at [514, 490] on div "Google EUR 13,088" at bounding box center [581, 494] width 398 height 21
click at [613, 499] on div at bounding box center [648, 497] width 265 height 15
drag, startPoint x: 490, startPoint y: 405, endPoint x: 634, endPoint y: 402, distance: 144.0
click at [633, 400] on div "All running VMs have been priced across all three public cloud providers. This …" at bounding box center [581, 407] width 398 height 70
click at [652, 404] on div "All running VMs have been priced across all three public cloud providers. This …" at bounding box center [581, 407] width 398 height 70
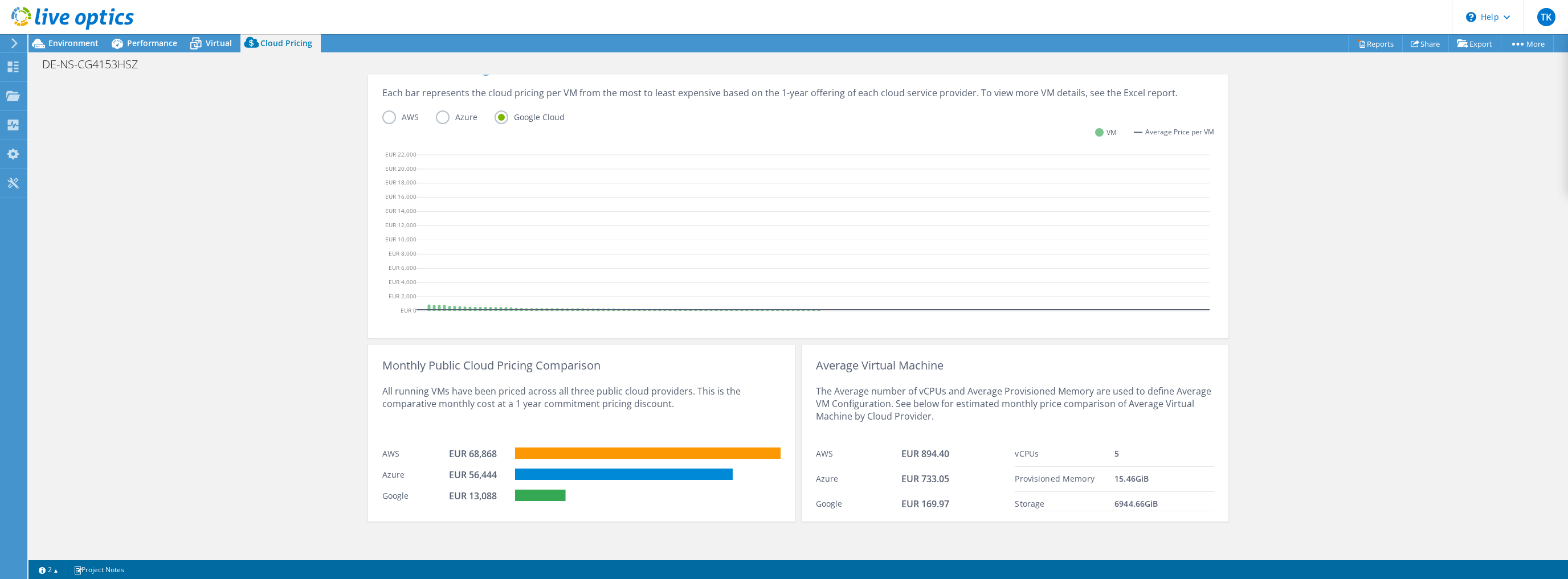
click at [442, 121] on label "Azure" at bounding box center [465, 117] width 58 height 14
click at [0, 0] on input "Azure" at bounding box center [0, 0] width 0 height 0
click at [393, 114] on label "AWS" at bounding box center [409, 117] width 54 height 14
click at [0, 0] on input "AWS" at bounding box center [0, 0] width 0 height 0
click at [441, 117] on label "Azure" at bounding box center [465, 117] width 58 height 14
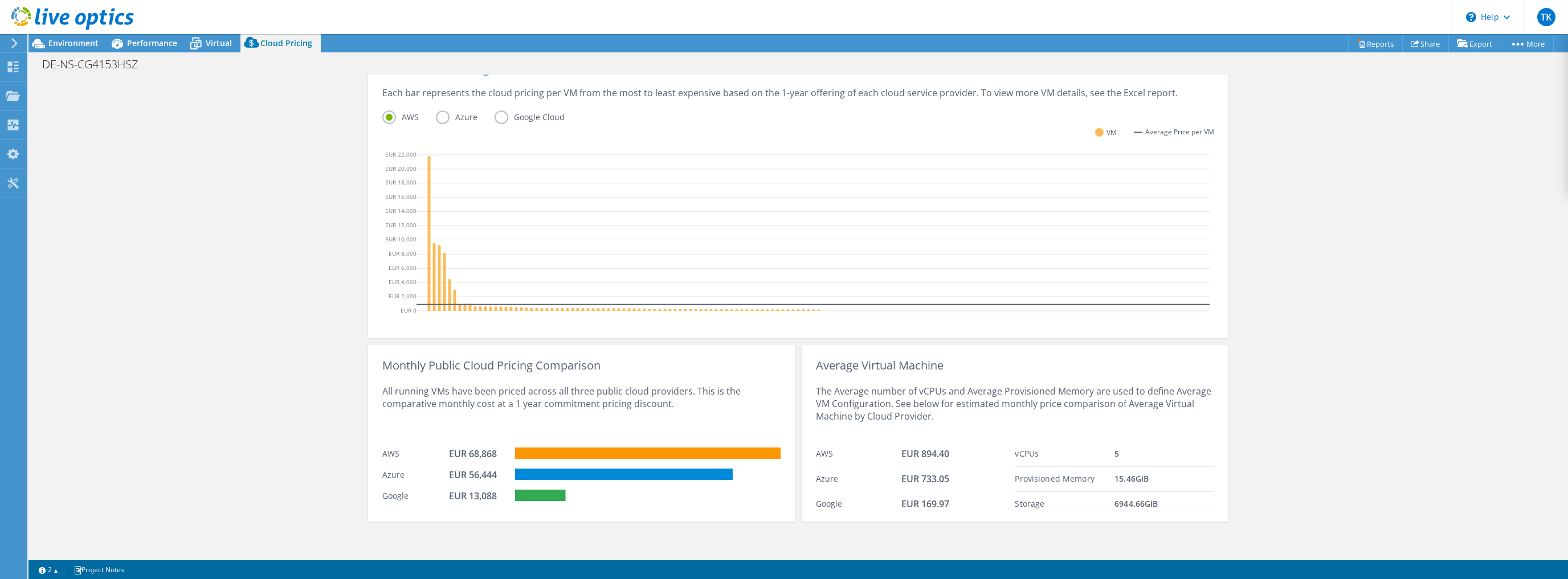
click at [0, 0] on input "Azure" at bounding box center [0, 0] width 0 height 0
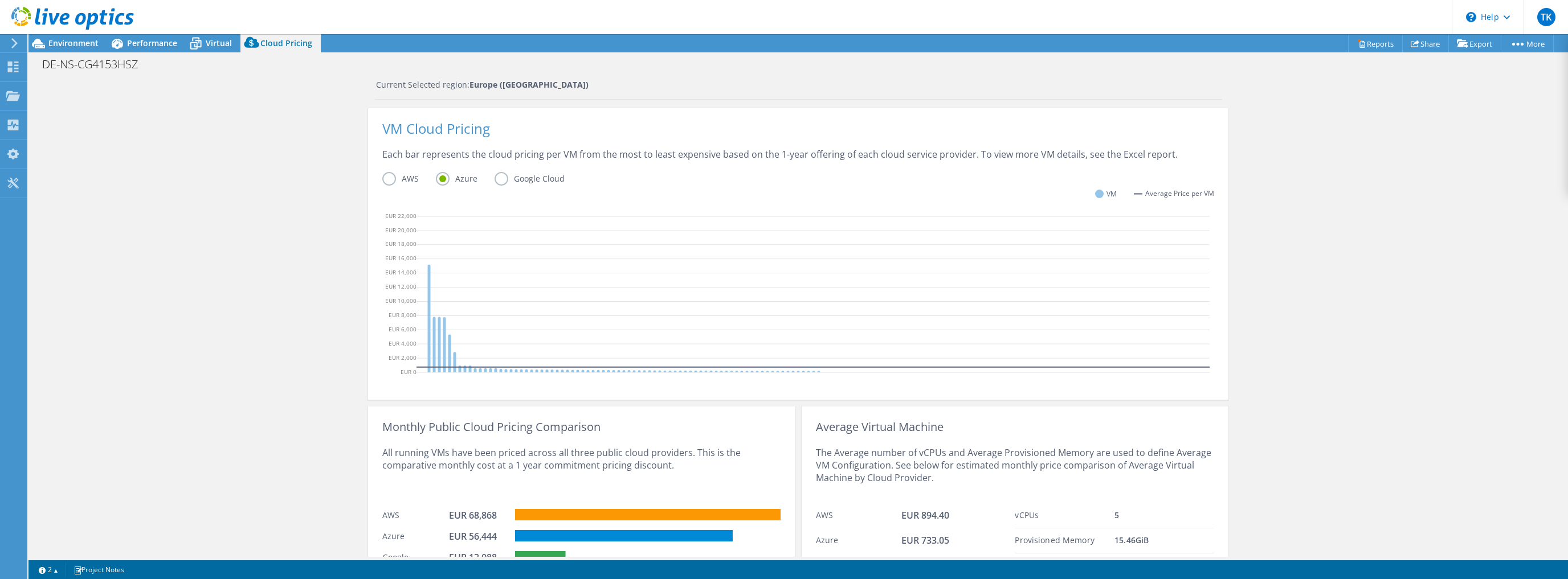
scroll to position [247, 0]
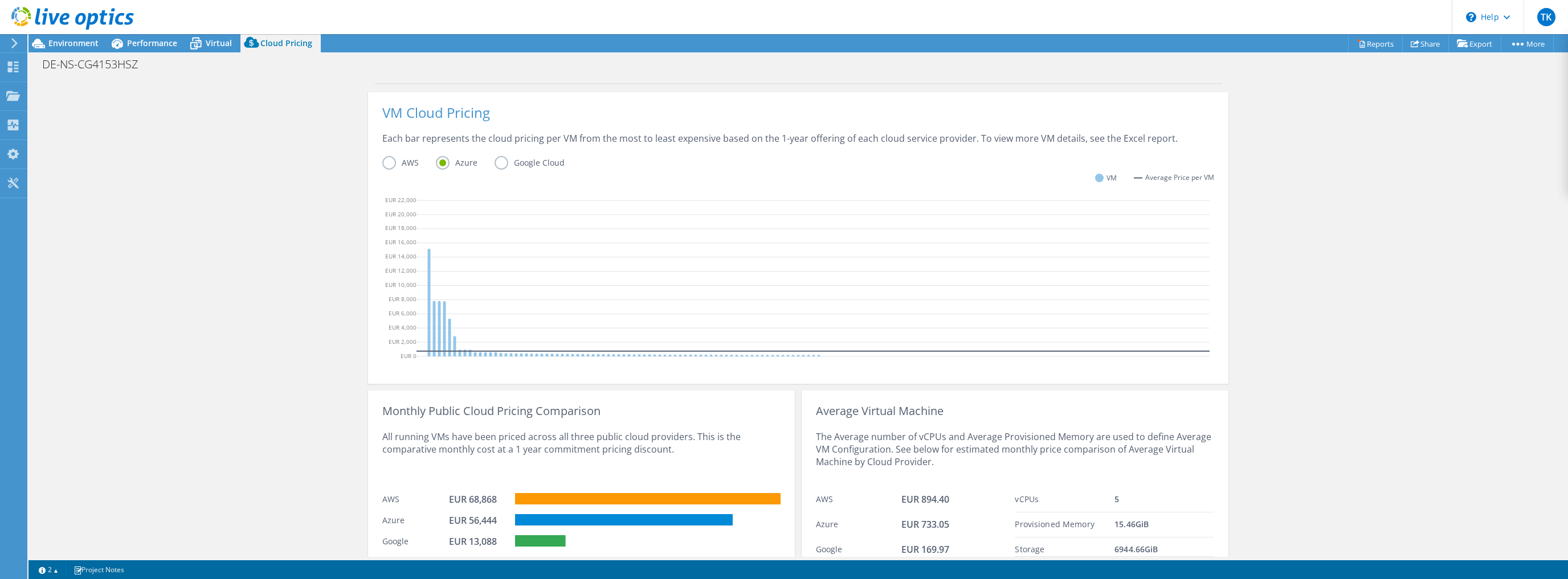
click at [504, 165] on label "Google Cloud" at bounding box center [538, 163] width 87 height 14
click at [0, 0] on input "Google Cloud" at bounding box center [0, 0] width 0 height 0
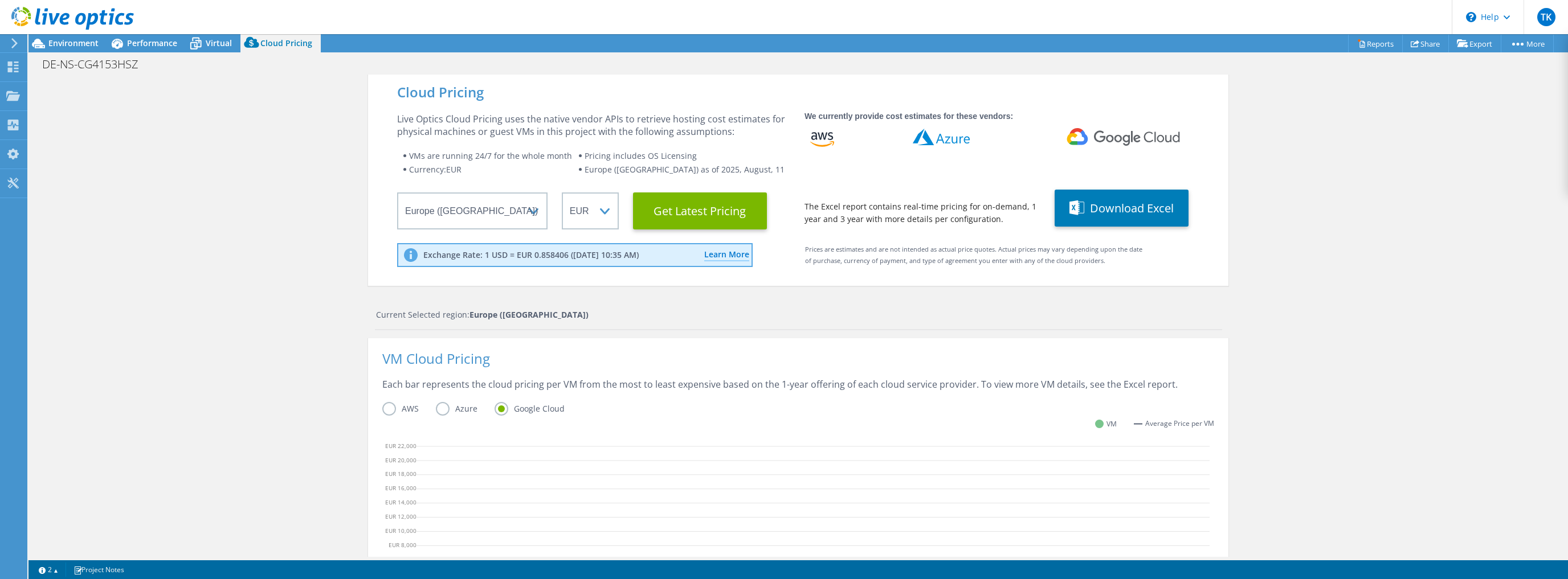
scroll to position [0, 0]
click at [137, 36] on div "Performance" at bounding box center [146, 43] width 78 height 19
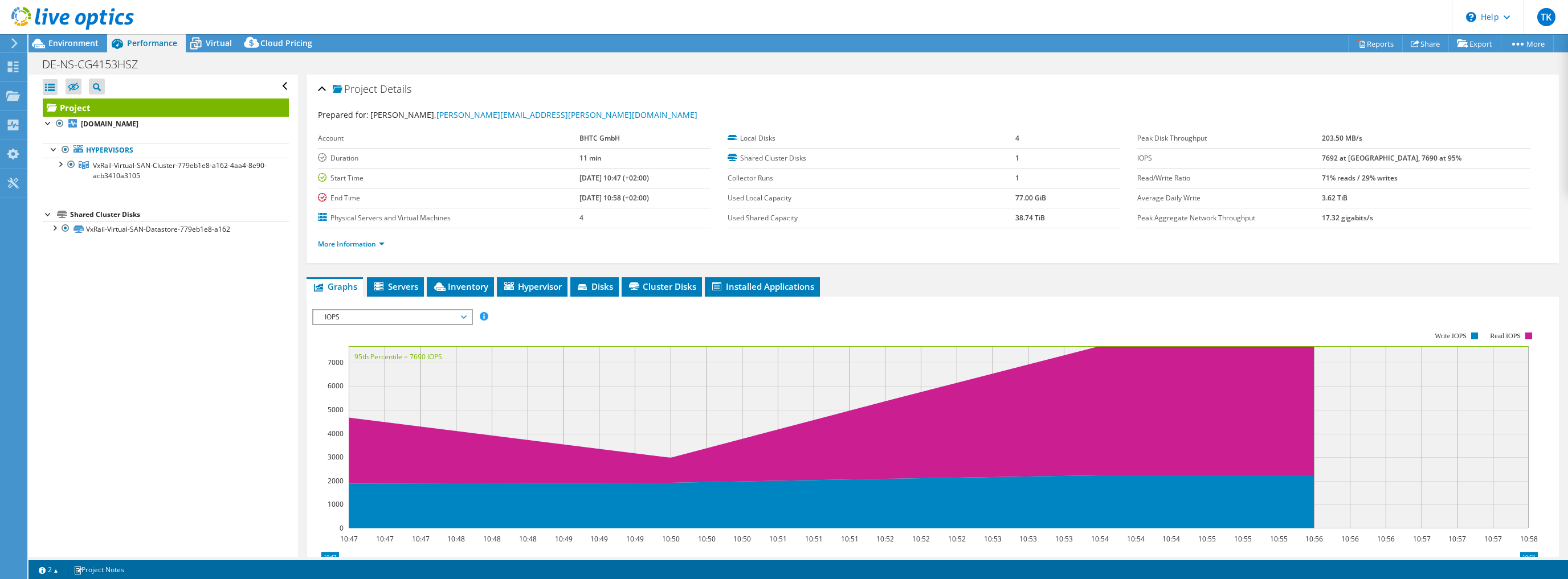
click at [303, 334] on div "Project Details Prepared for: [PERSON_NAME], [PERSON_NAME][EMAIL_ADDRESS][PERSO…" at bounding box center [932, 426] width 1269 height 702
click at [65, 41] on span "Environment" at bounding box center [73, 43] width 50 height 11
